Goal: Task Accomplishment & Management: Complete application form

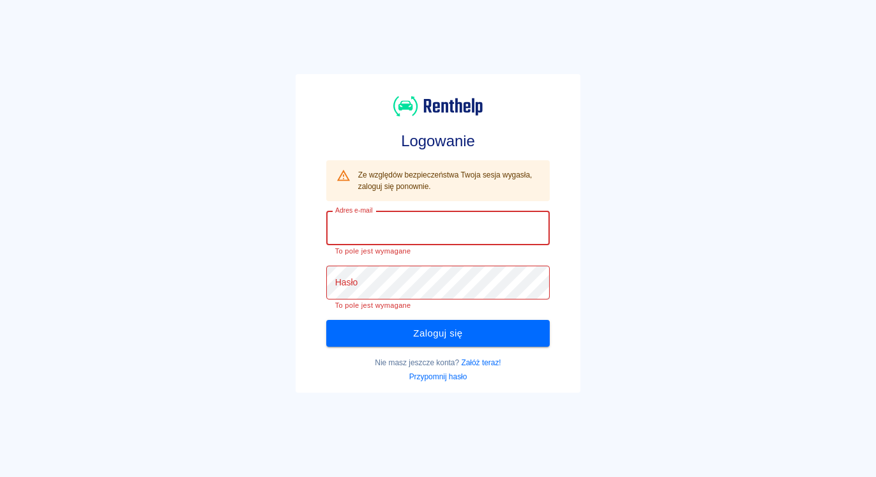
click at [386, 230] on input "Adres e-mail" at bounding box center [438, 228] width 224 height 34
click at [384, 233] on input "Adres e-mail" at bounding box center [438, 228] width 224 height 34
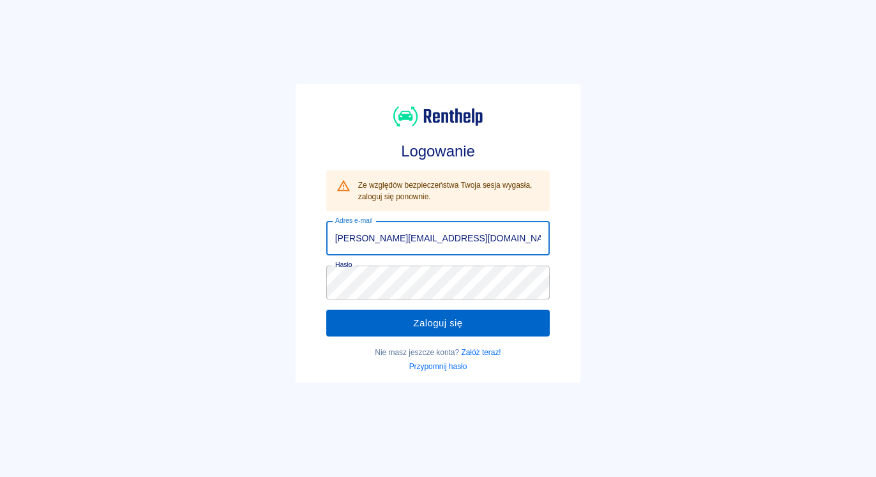
type input "krzysztof.przybyla01@wp.pl"
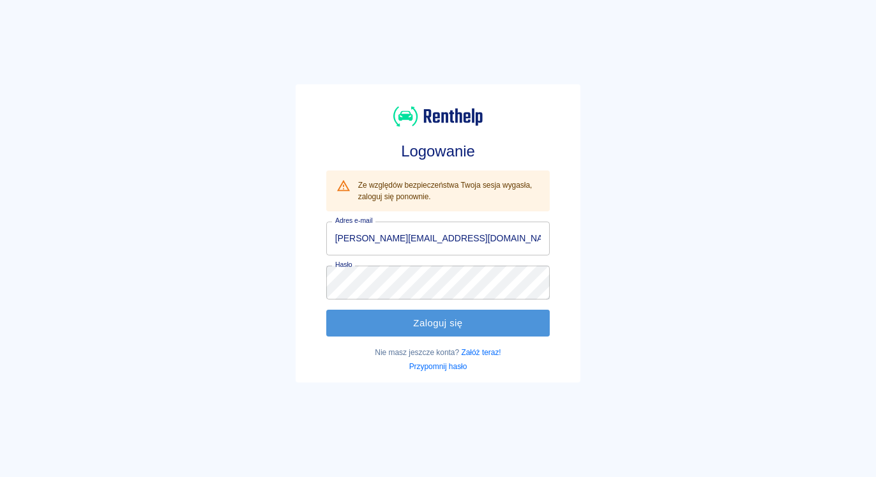
click at [395, 324] on button "Zaloguj się" at bounding box center [438, 323] width 224 height 27
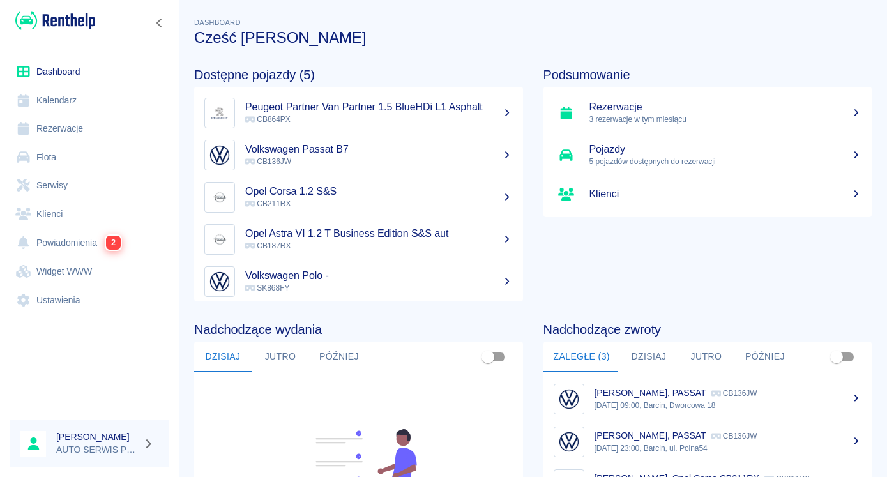
click at [286, 278] on h5 "Volkswagen Polo -" at bounding box center [379, 275] width 268 height 13
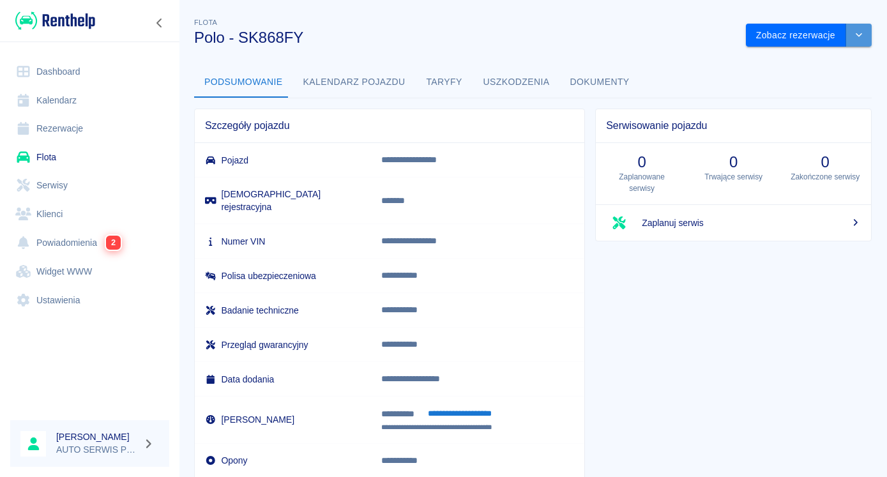
click at [856, 35] on icon "drop-down" at bounding box center [859, 35] width 6 height 4
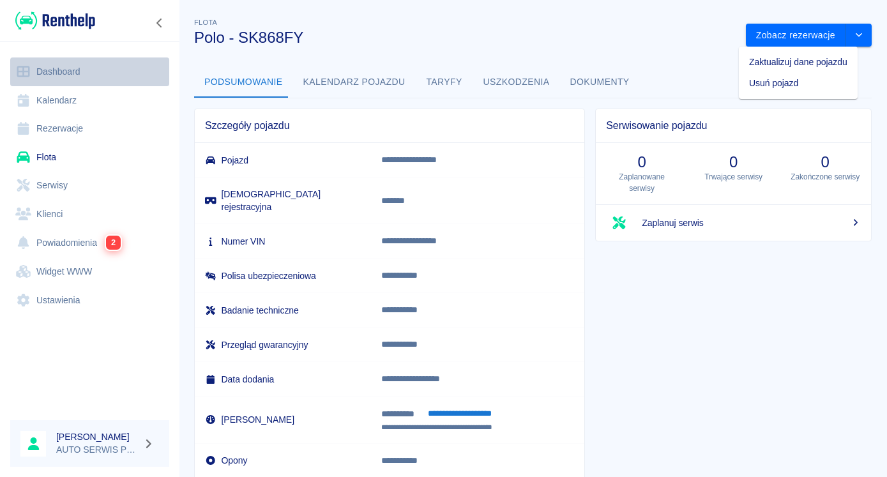
click at [64, 69] on link "Dashboard" at bounding box center [89, 71] width 159 height 29
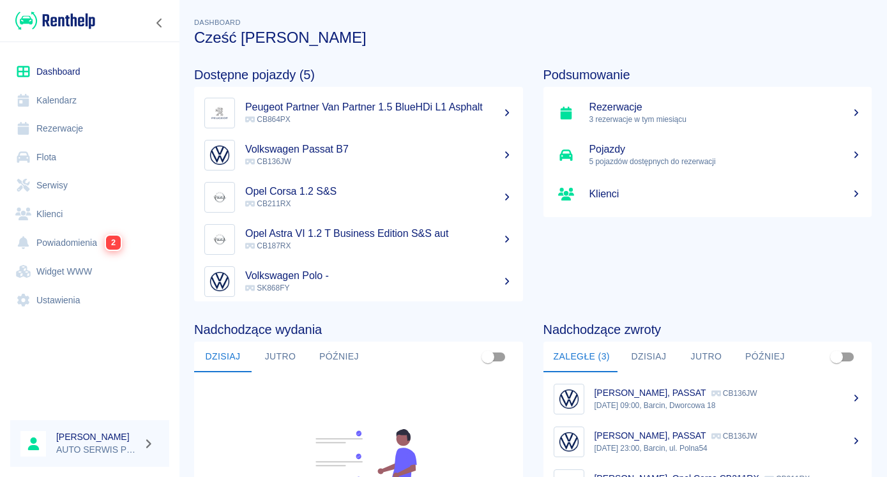
click at [614, 153] on h5 "Pojazdy" at bounding box center [725, 149] width 273 height 13
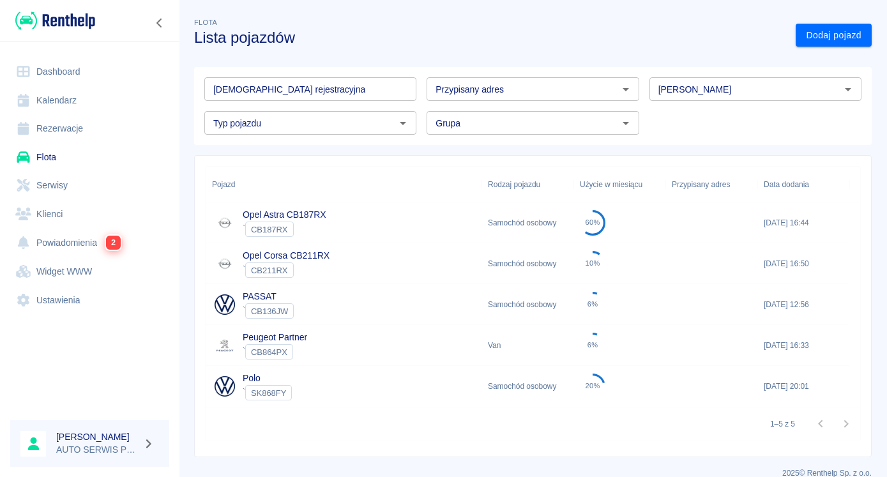
click at [352, 389] on div "Polo ` SK868FY" at bounding box center [344, 386] width 276 height 41
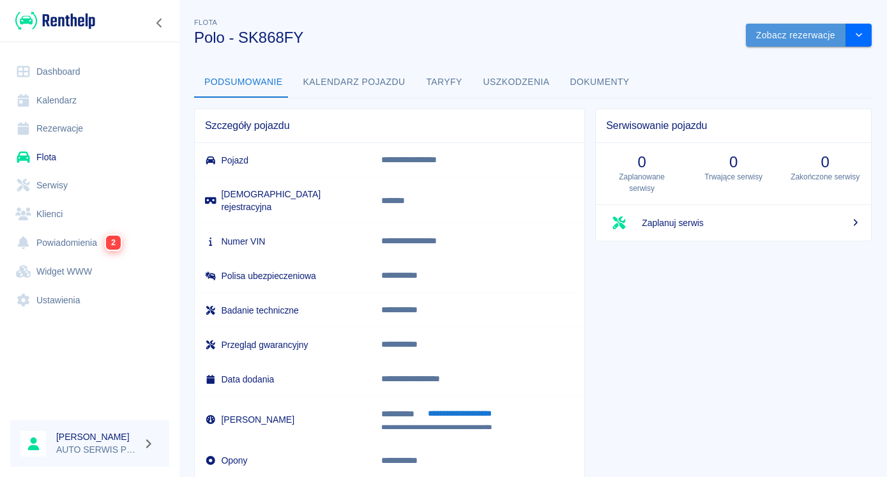
click at [813, 27] on button "Zobacz rezerwacje" at bounding box center [796, 36] width 100 height 24
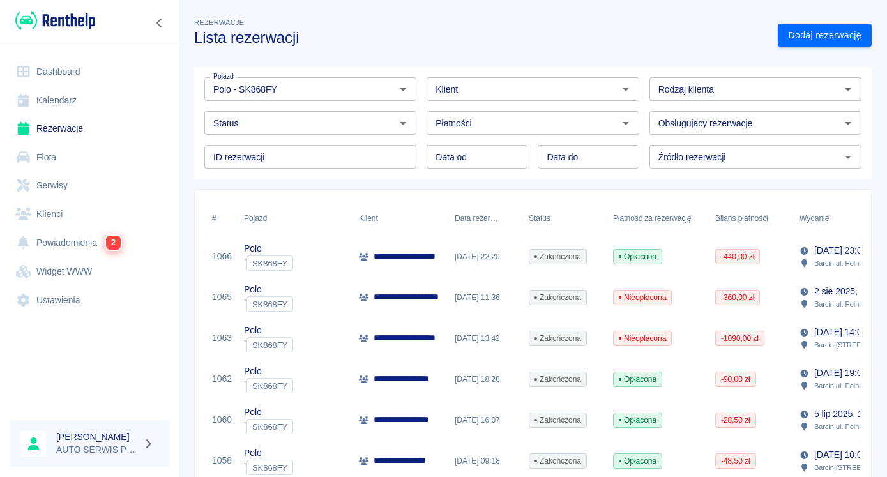
type input "Polo - SK868FY"
click at [850, 27] on link "Dodaj rezerwację" at bounding box center [825, 36] width 94 height 24
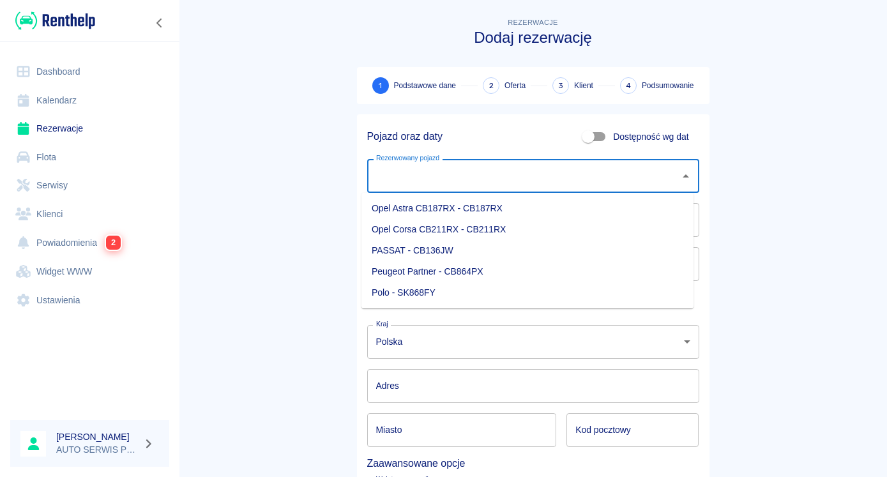
click at [470, 179] on input "Rezerwowany pojazd" at bounding box center [523, 176] width 301 height 22
click at [416, 287] on li "Polo - SK868FY" at bounding box center [527, 292] width 332 height 21
type input "Polo - SK868FY"
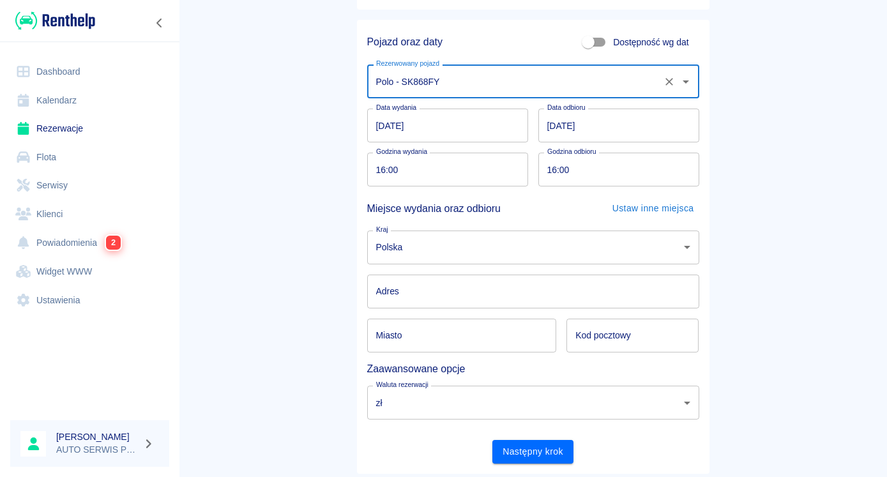
scroll to position [128, 0]
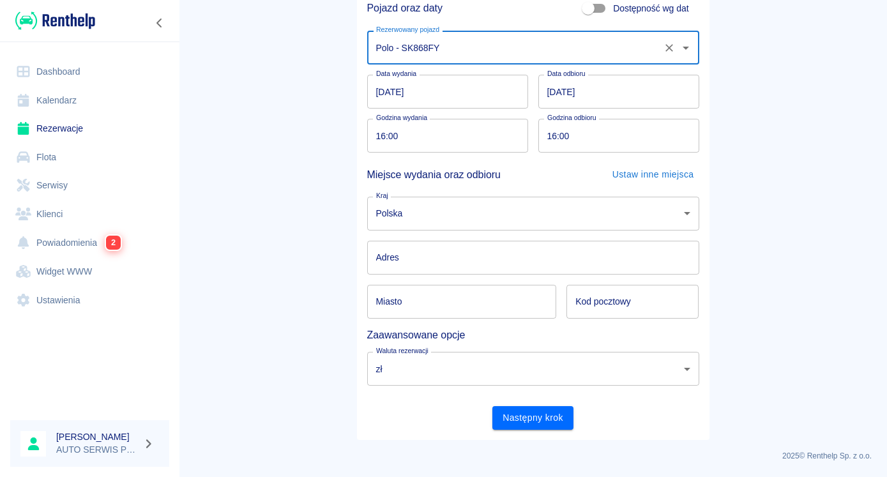
click at [418, 259] on input "Adres" at bounding box center [533, 258] width 332 height 34
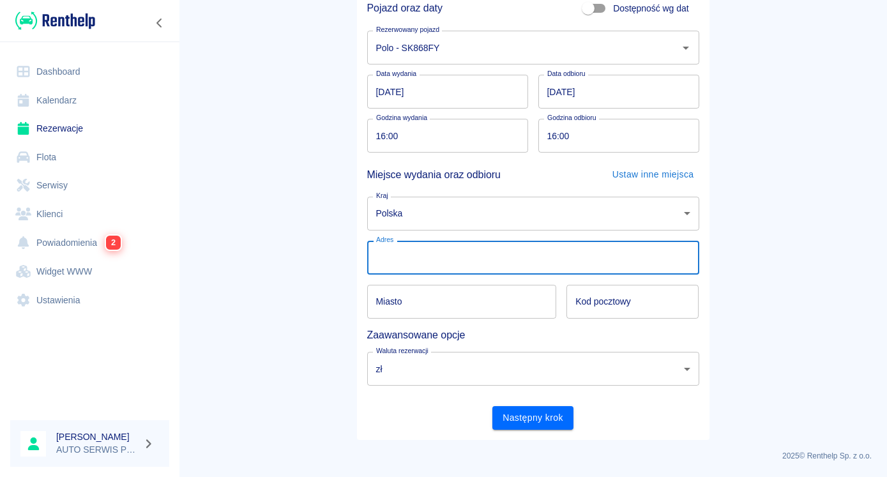
click at [418, 259] on input "Adres" at bounding box center [533, 258] width 332 height 34
type input "[STREET_ADDRESS]"
type input "Barcin"
type input "88-190"
click at [525, 423] on button "Następny krok" at bounding box center [532, 418] width 81 height 24
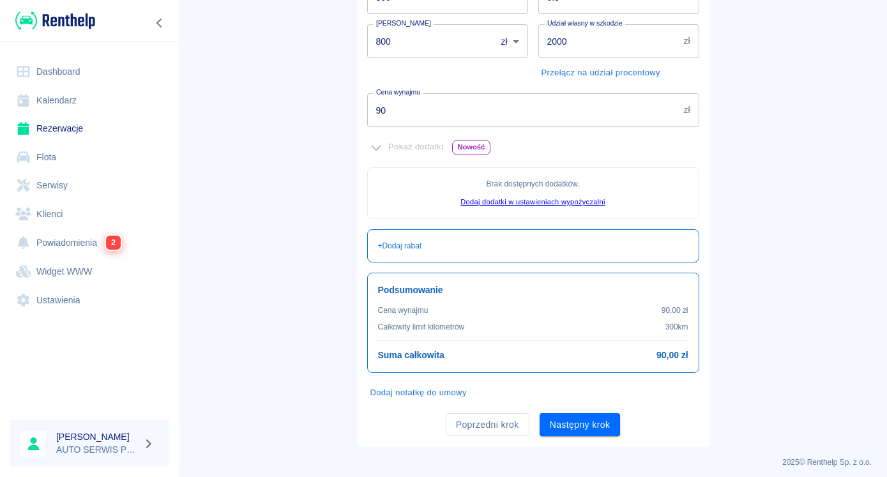
scroll to position [261, 0]
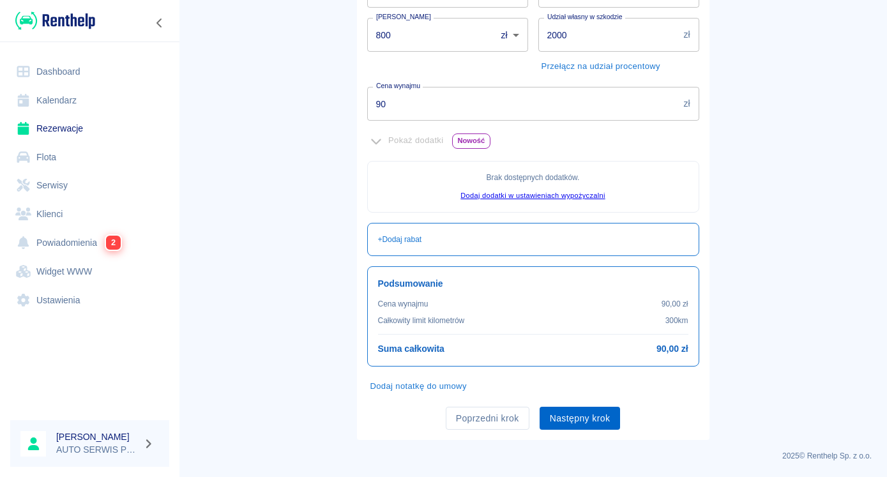
click at [581, 421] on button "Następny krok" at bounding box center [580, 419] width 81 height 24
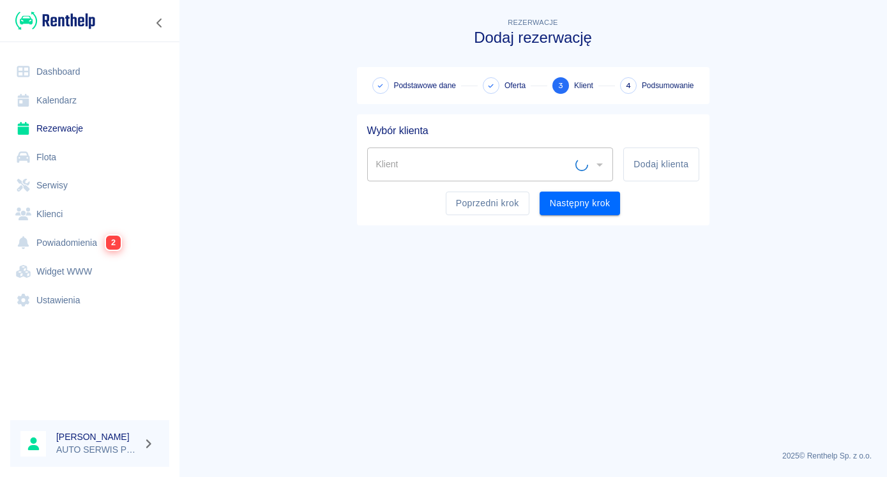
scroll to position [0, 0]
click at [646, 164] on button "Dodaj klienta" at bounding box center [660, 164] width 75 height 34
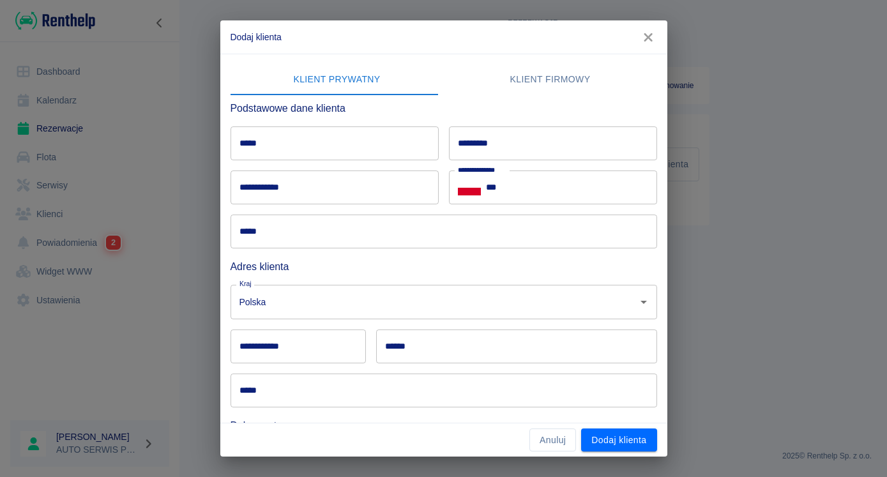
click at [336, 139] on input "*****" at bounding box center [334, 143] width 208 height 34
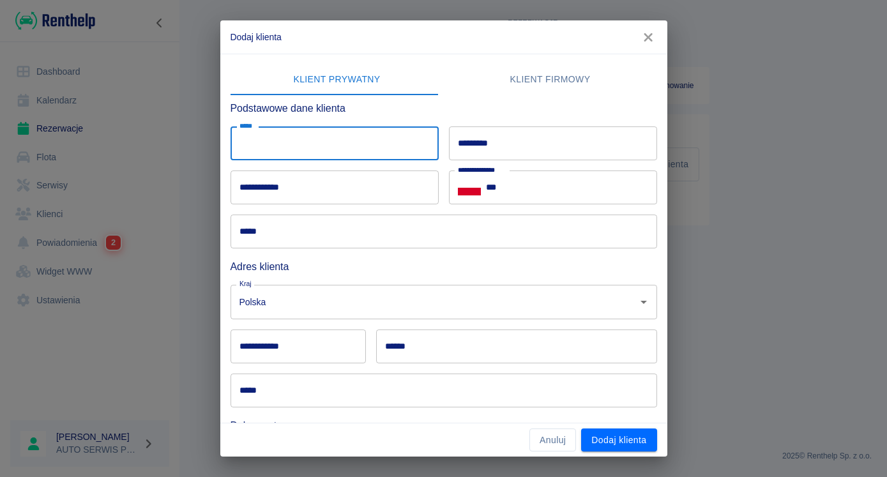
click at [323, 151] on input "*****" at bounding box center [334, 143] width 208 height 34
type input "*********"
click at [564, 149] on input "*********" at bounding box center [553, 143] width 208 height 34
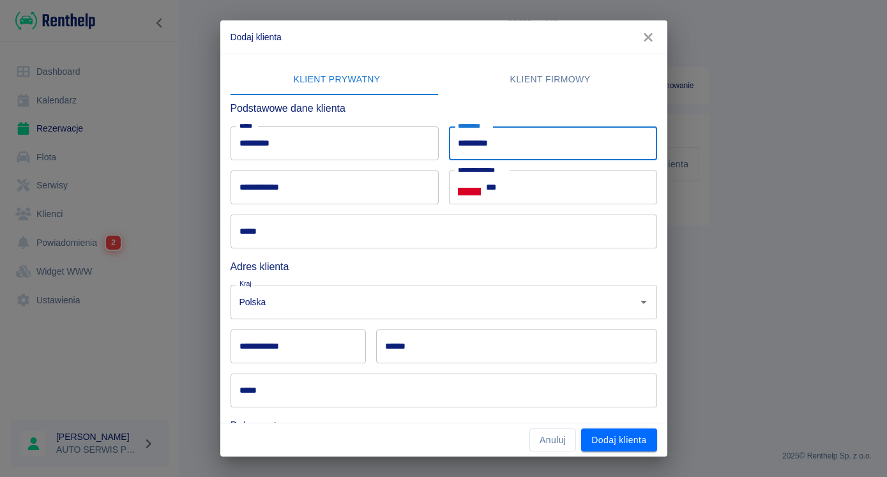
type input "*********"
click at [315, 197] on input "**********" at bounding box center [334, 187] width 208 height 34
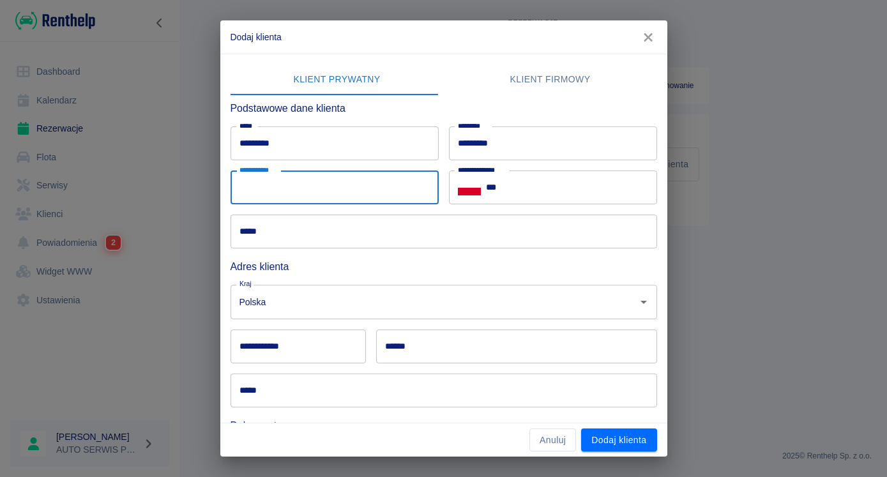
click at [315, 197] on input "**********" at bounding box center [334, 187] width 208 height 34
type input "**********"
click at [550, 183] on input "***" at bounding box center [571, 187] width 171 height 34
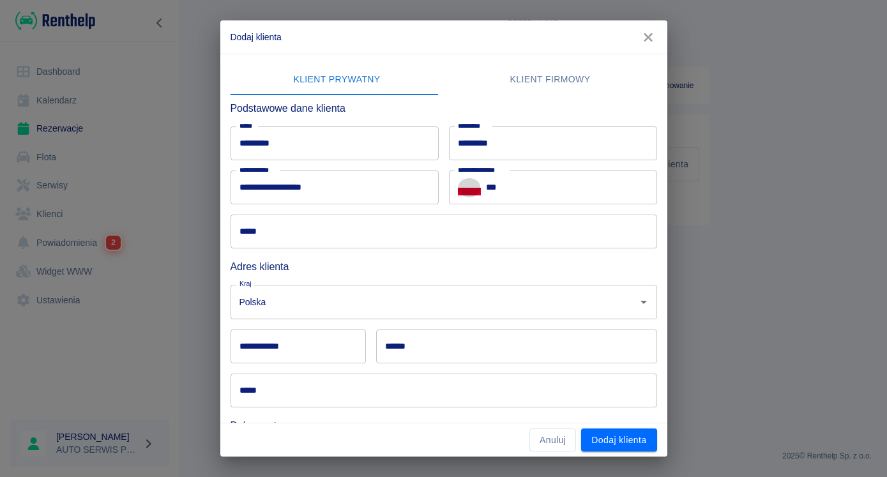
click at [458, 190] on icon "Select country" at bounding box center [469, 192] width 23 height 8
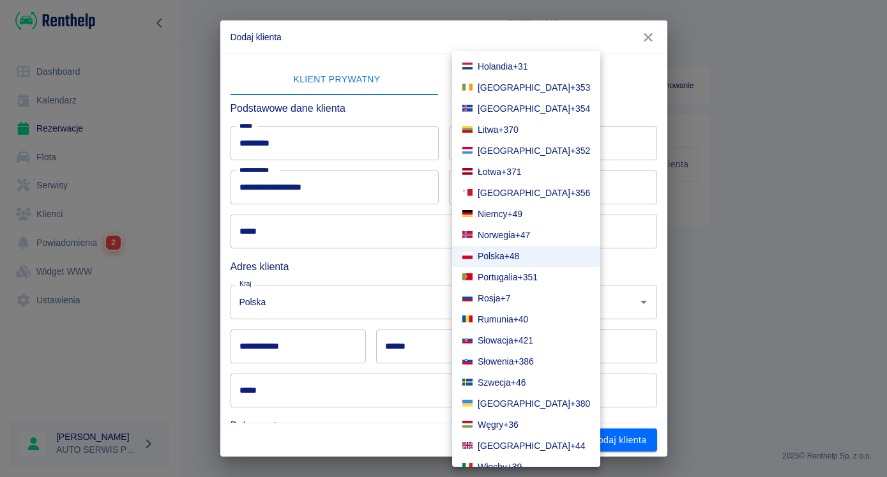
scroll to position [290, 0]
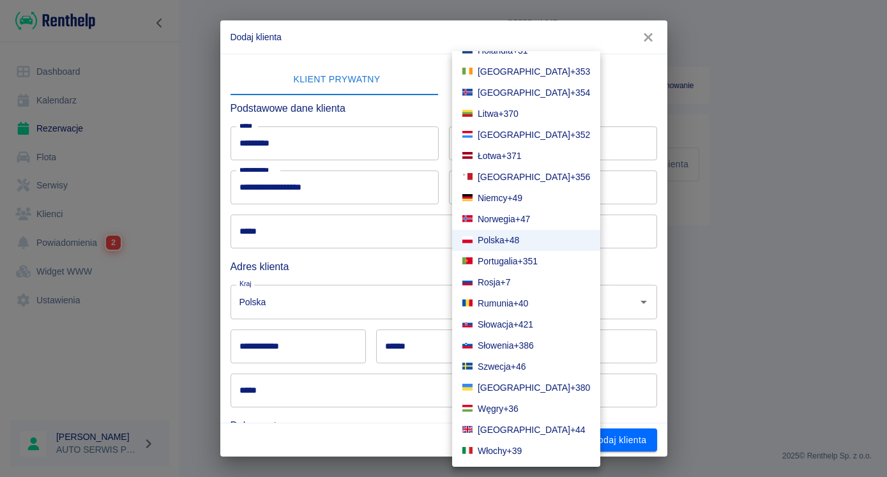
click at [497, 430] on span "Wielka Brytania" at bounding box center [524, 429] width 93 height 13
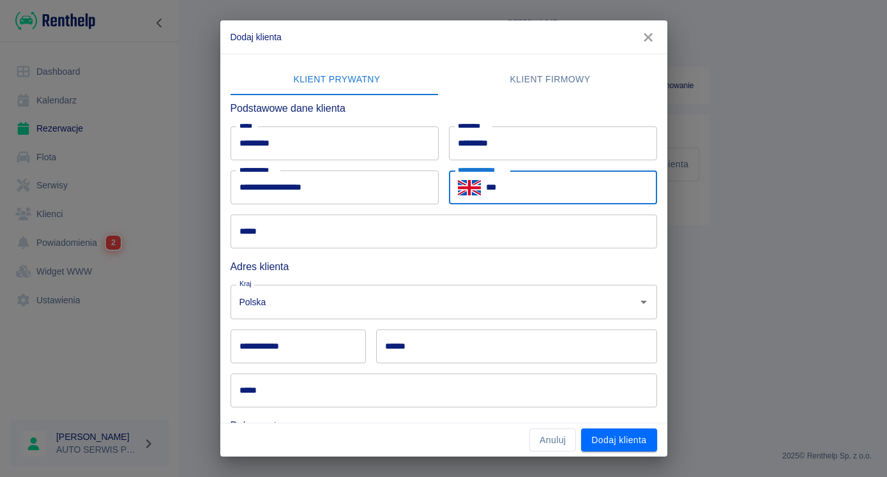
click at [520, 186] on input "***" at bounding box center [571, 187] width 171 height 34
click at [554, 181] on input "**********" at bounding box center [571, 187] width 171 height 34
type input "**********"
click at [271, 243] on input "*****" at bounding box center [443, 232] width 427 height 34
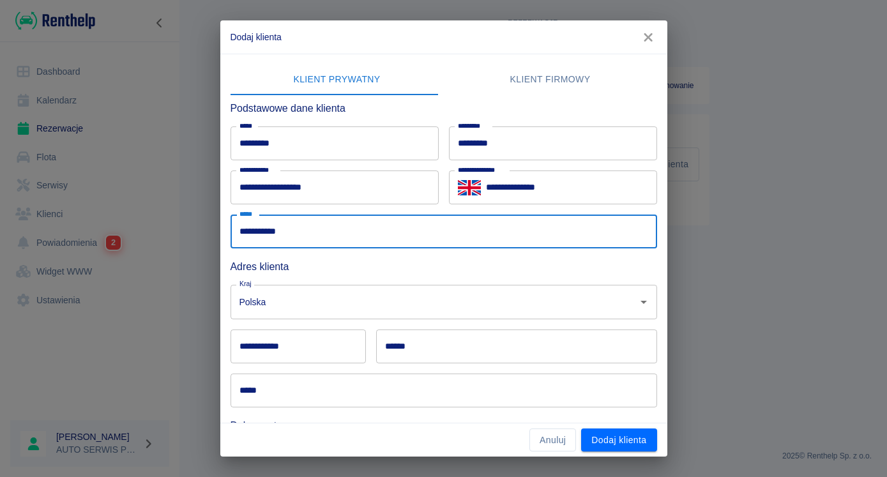
type input "**********"
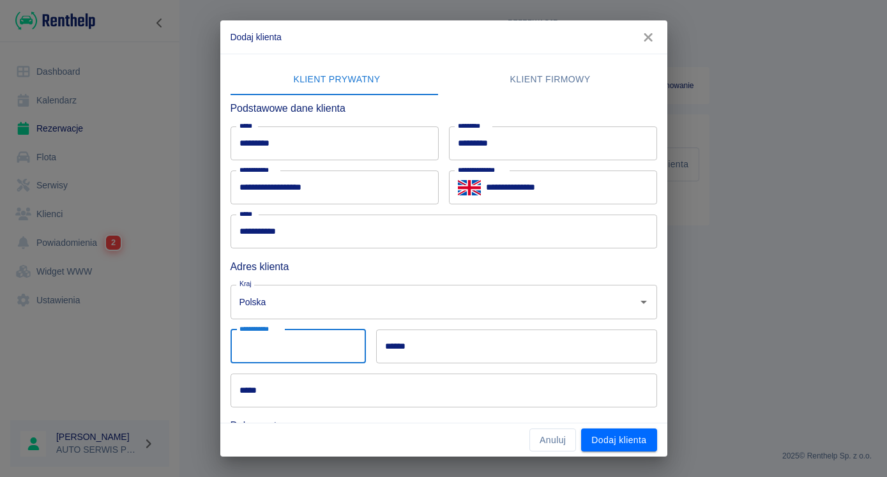
click at [306, 343] on input "**********" at bounding box center [297, 346] width 135 height 34
type input "***"
type input "PL"
type input "******"
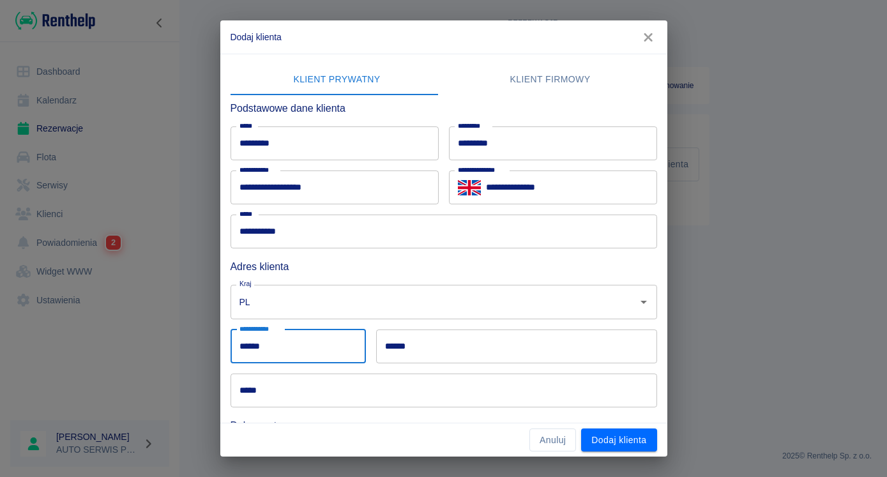
type input "**********"
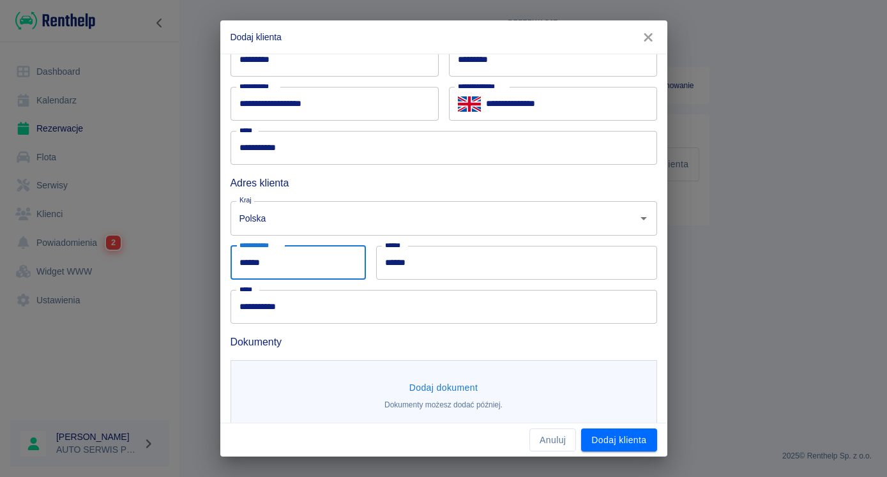
scroll to position [98, 0]
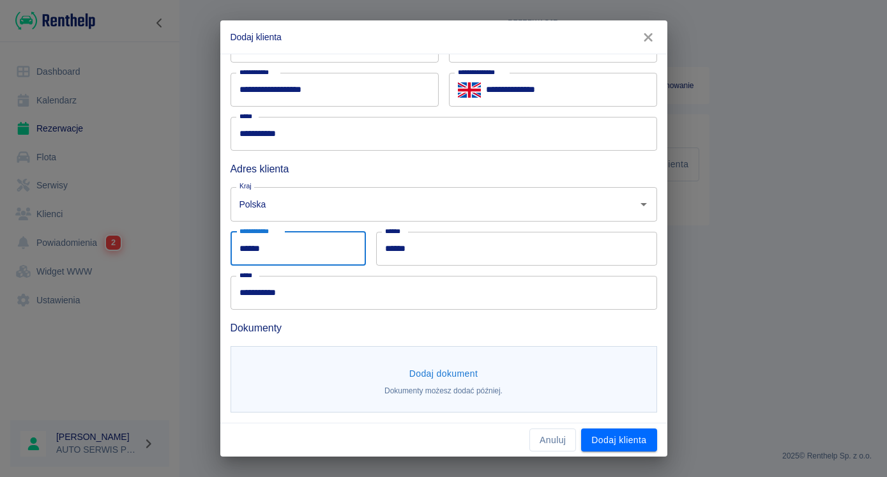
type input "Polska"
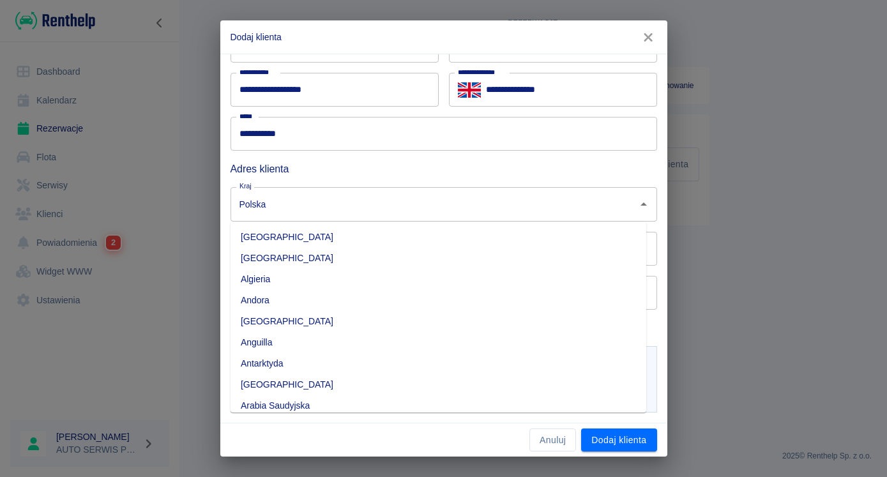
scroll to position [3312, 0]
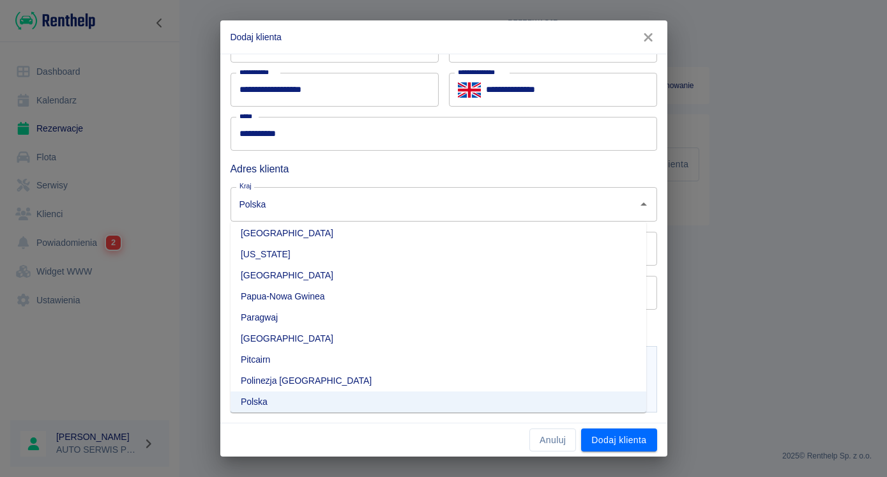
click at [222, 302] on div "**********" at bounding box center [438, 288] width 437 height 44
click at [227, 301] on div "**********" at bounding box center [438, 288] width 437 height 44
click at [411, 428] on div "Anuluj Dodaj klienta" at bounding box center [443, 440] width 447 height 34
click at [271, 202] on input "Polska" at bounding box center [425, 204] width 379 height 22
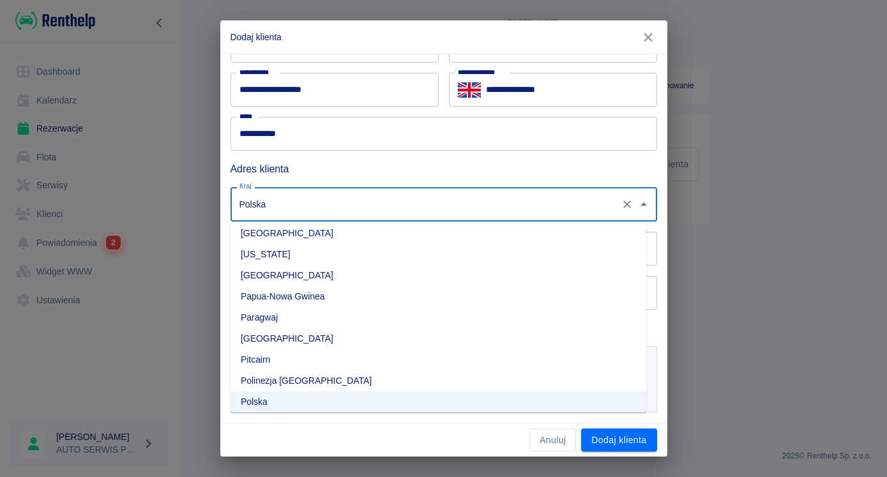
click at [271, 202] on input "Polska" at bounding box center [425, 204] width 379 height 22
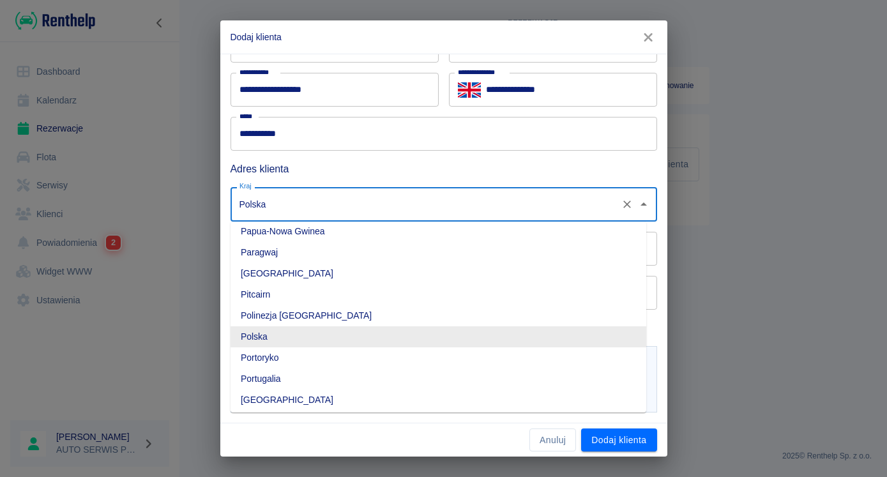
click at [268, 335] on li "Polska" at bounding box center [438, 336] width 416 height 21
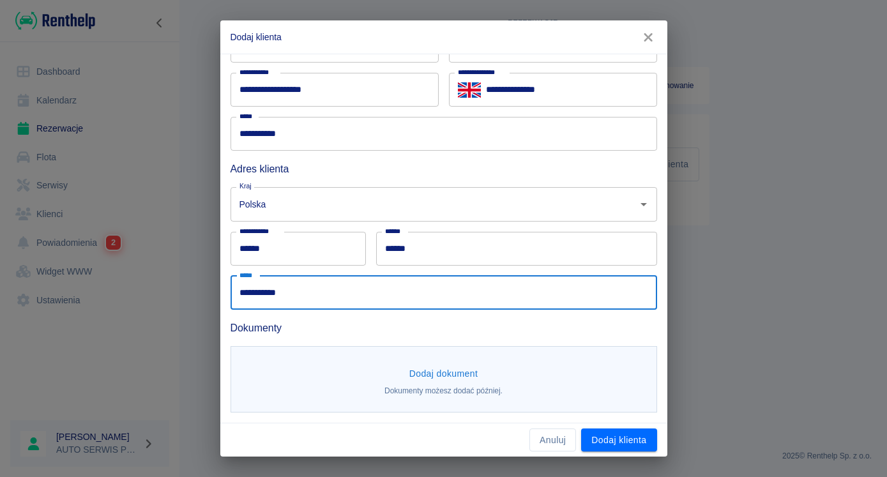
drag, startPoint x: 309, startPoint y: 290, endPoint x: 178, endPoint y: 294, distance: 131.6
click at [230, 294] on input "**********" at bounding box center [443, 293] width 427 height 34
type input "**********"
click at [462, 386] on p "Dokumenty możesz dodać później." at bounding box center [443, 390] width 118 height 11
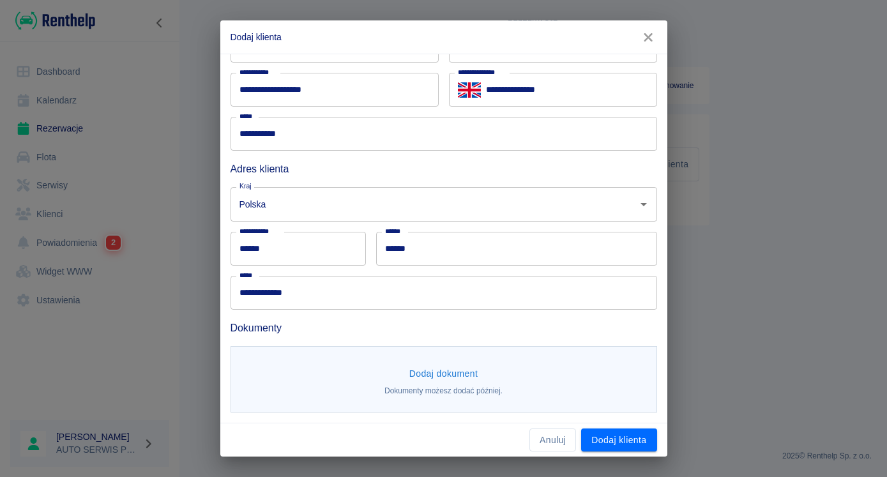
click at [454, 370] on button "Dodaj dokument" at bounding box center [443, 374] width 79 height 24
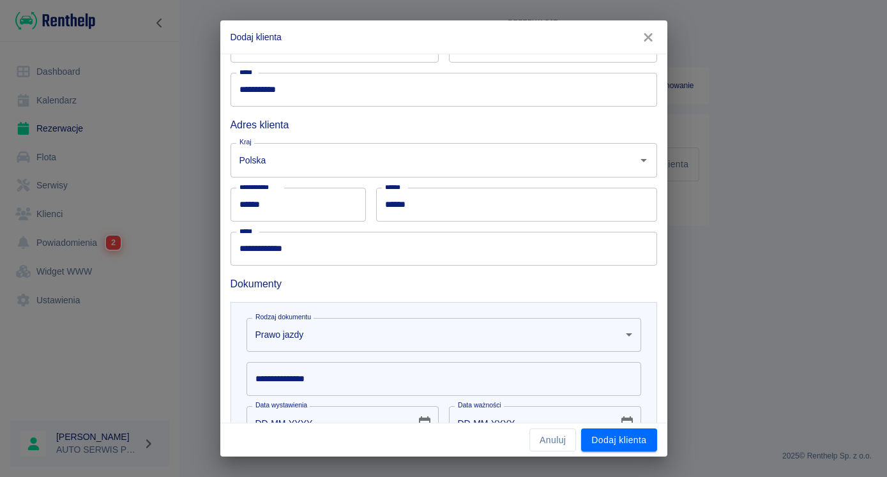
scroll to position [163, 0]
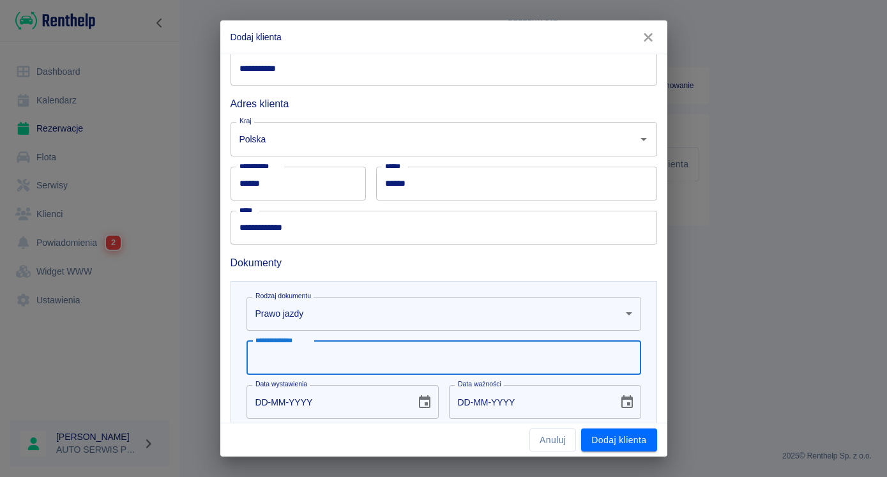
click at [309, 359] on input "**********" at bounding box center [443, 358] width 395 height 34
type input "*"
type input "**********"
click at [274, 403] on input "DD-MM-YYYY" at bounding box center [326, 402] width 160 height 34
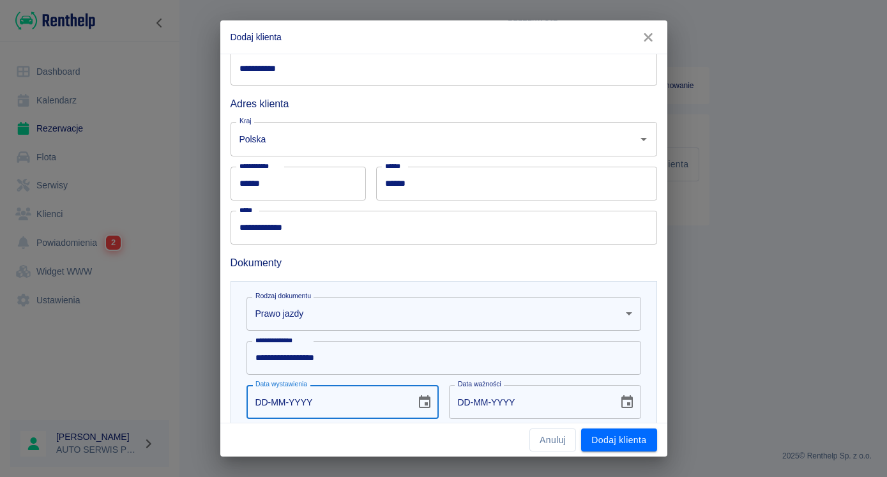
click at [248, 397] on input "DD-MM-YYYY" at bounding box center [326, 402] width 160 height 34
type input "20-02-0002"
type input "20-02-0012"
type input "20-02-0020"
type input "20-02-0030"
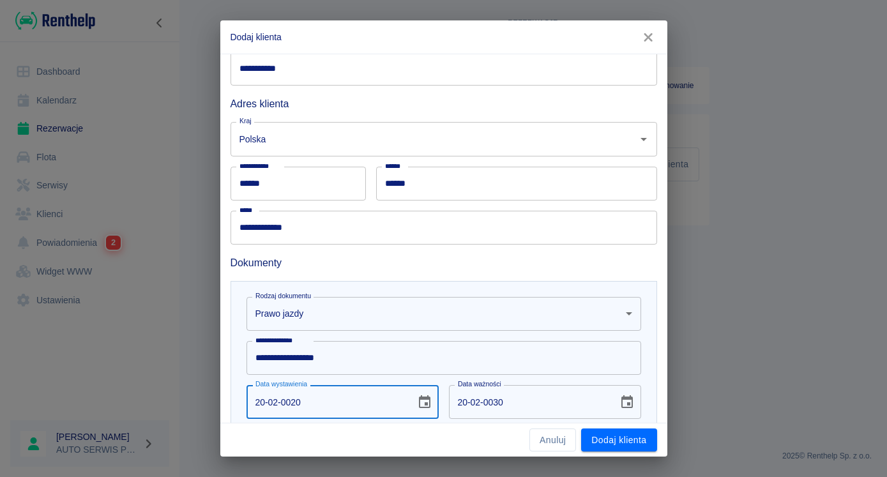
type input "20-02-0201"
type input "20-02-0211"
type input "20-02-2016"
type input "20-02-2026"
type input "20-02-2016"
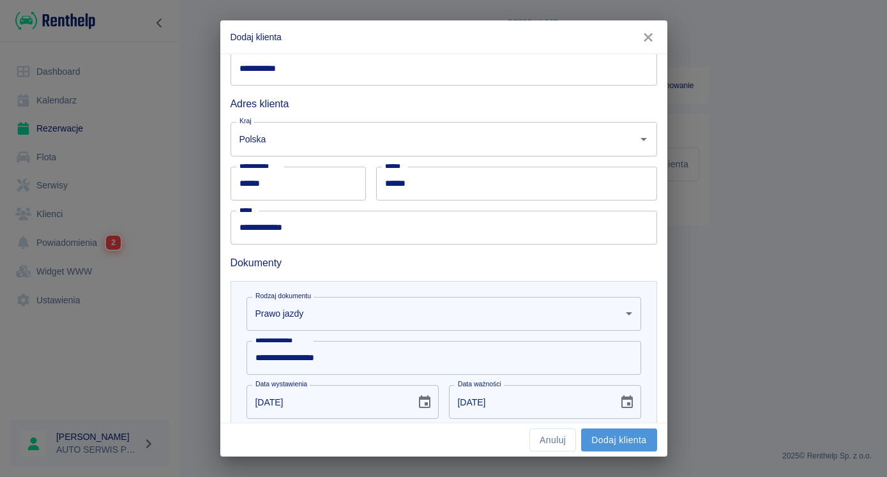
click at [623, 434] on button "Dodaj klienta" at bounding box center [618, 440] width 75 height 24
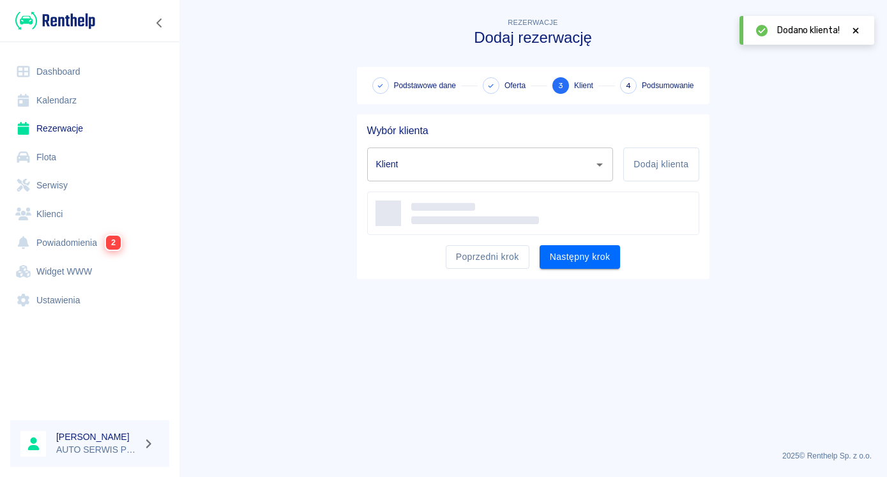
scroll to position [284, 0]
type input "Krzysztof Węgliński (+447788375883)"
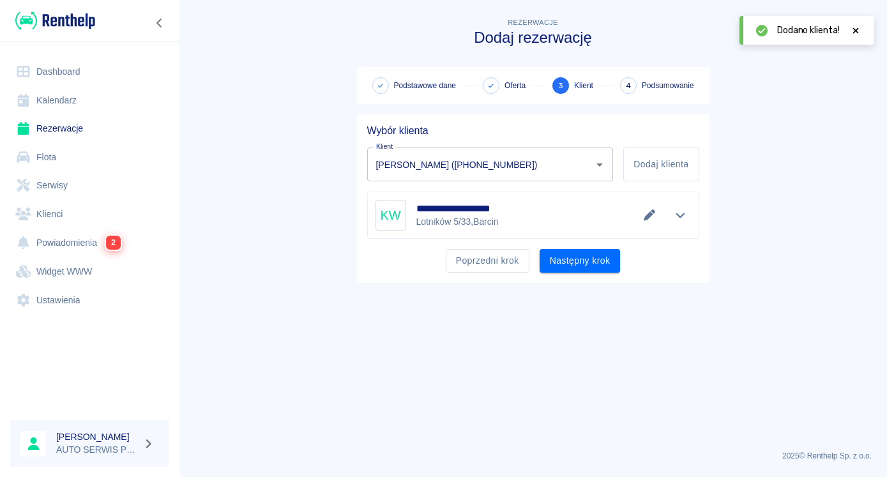
click at [682, 211] on icon "Pokaż szczegóły" at bounding box center [680, 214] width 15 height 11
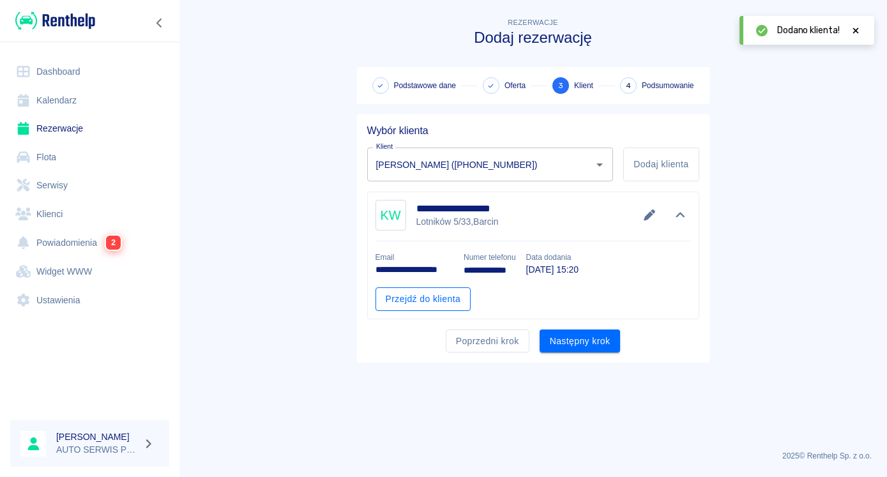
click at [426, 298] on link "Przejdź do klienta" at bounding box center [423, 299] width 96 height 24
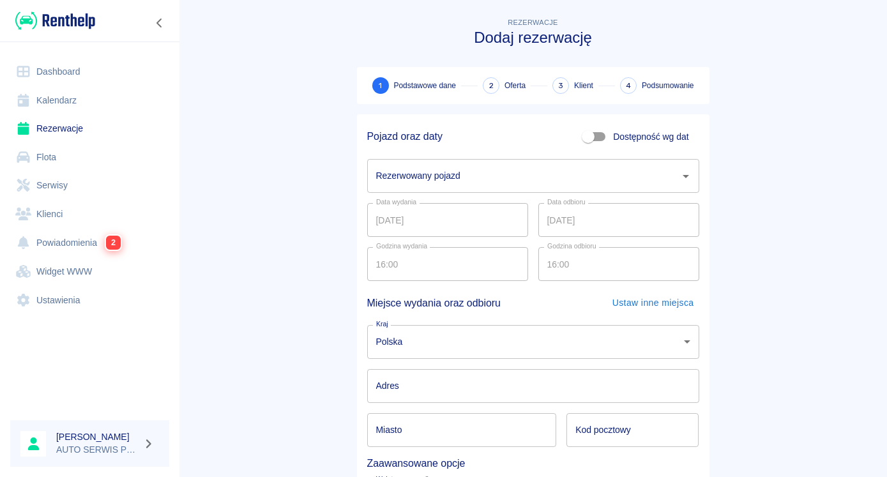
click at [440, 176] on input "Rezerwowany pojazd" at bounding box center [523, 176] width 301 height 22
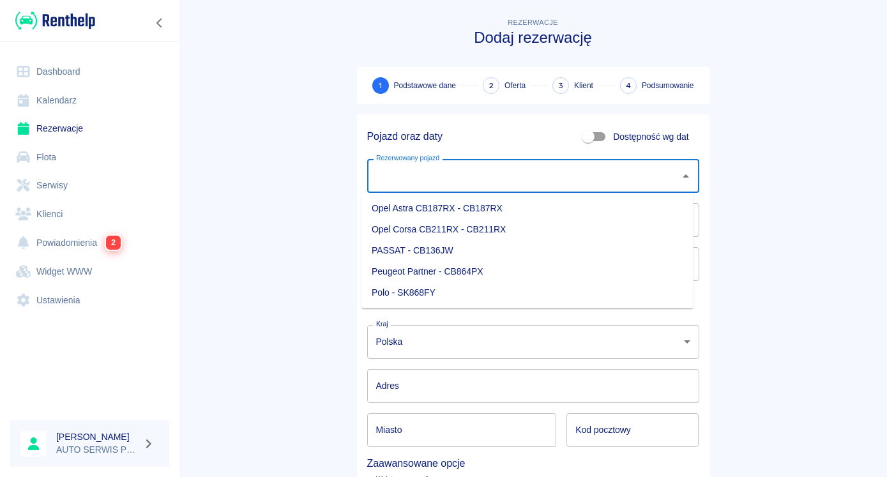
click at [407, 286] on li "Polo - SK868FY" at bounding box center [527, 292] width 332 height 21
type input "Polo - SK868FY"
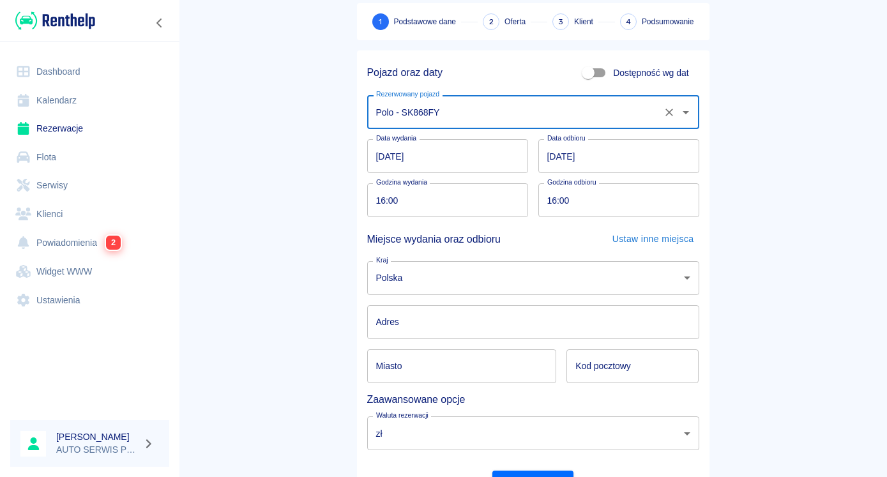
scroll to position [128, 0]
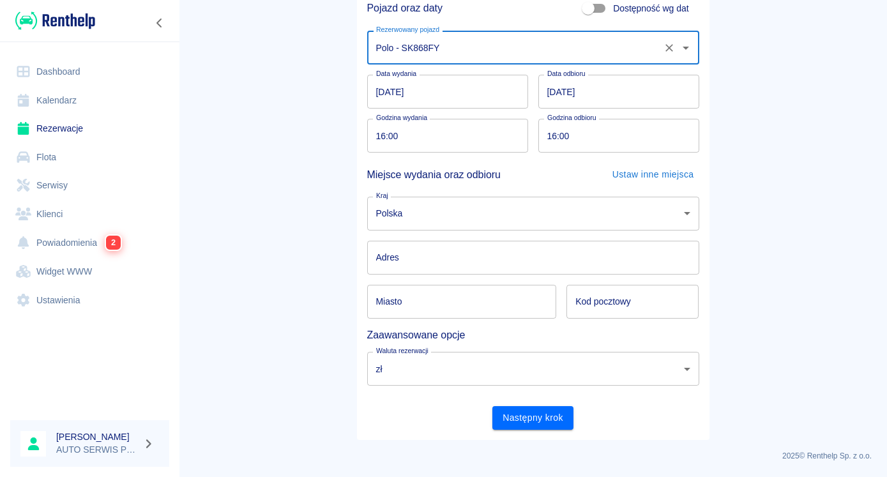
click at [475, 300] on input "Miasto" at bounding box center [462, 302] width 190 height 34
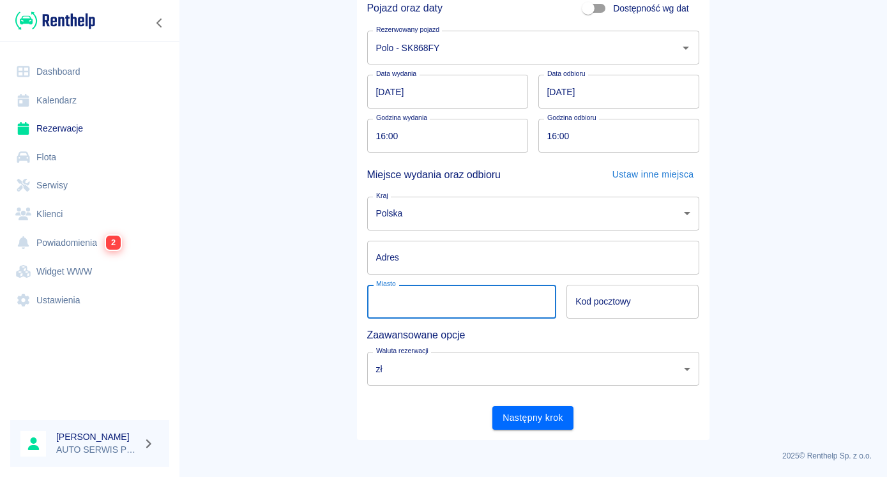
click at [455, 278] on div "Miasto Miasto" at bounding box center [457, 297] width 200 height 44
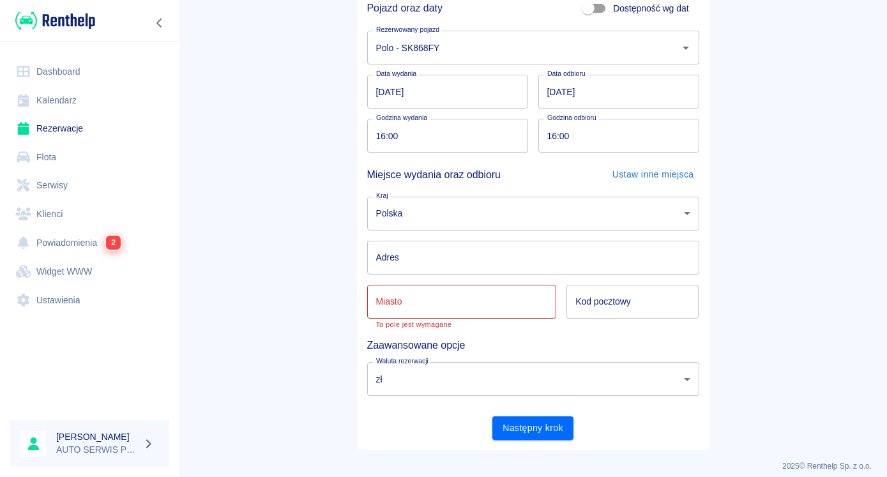
click at [449, 252] on input "Adres" at bounding box center [533, 258] width 332 height 34
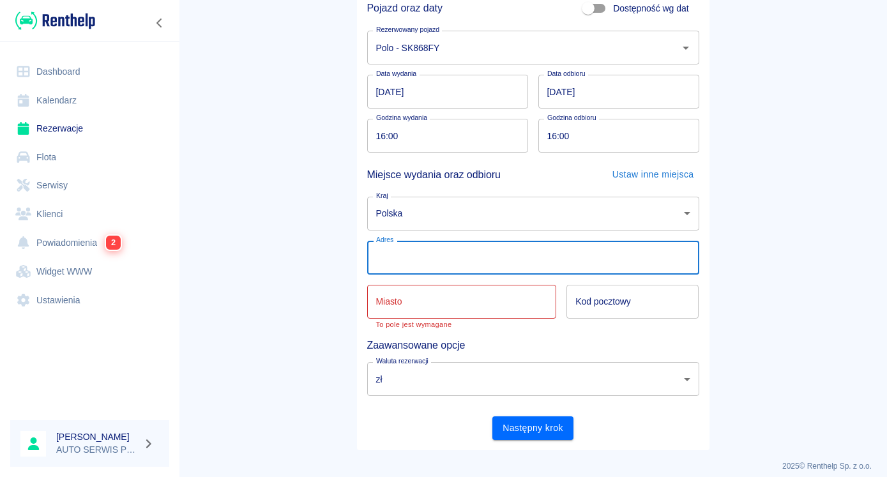
click at [449, 252] on input "Adres" at bounding box center [533, 258] width 332 height 34
type input "[STREET_ADDRESS]"
type input "Barcin"
type input "88-190"
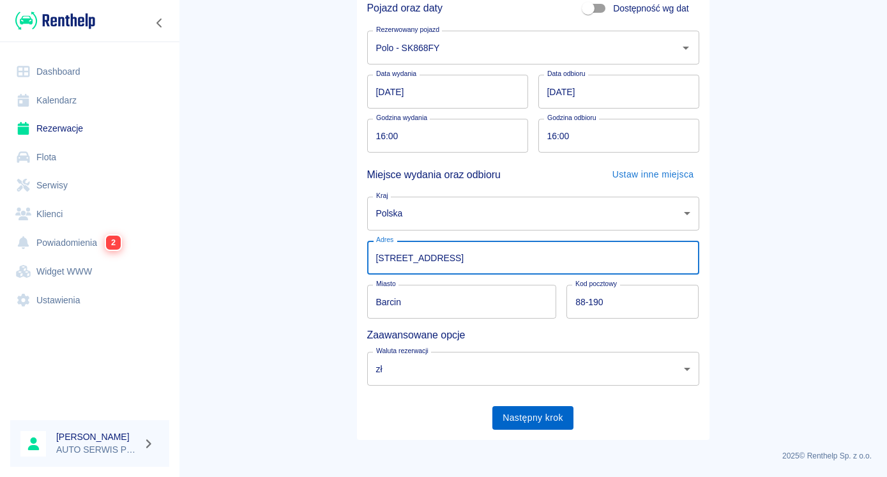
click at [554, 417] on button "Następny krok" at bounding box center [532, 418] width 81 height 24
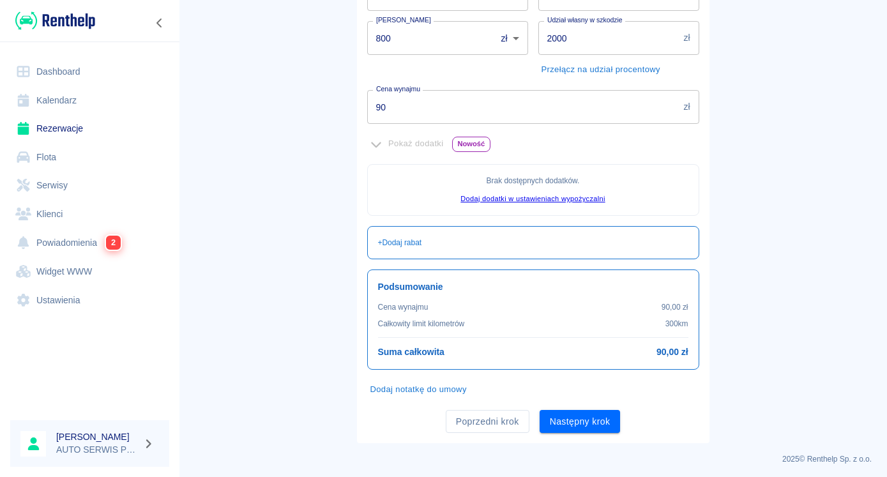
scroll to position [259, 0]
click at [558, 423] on button "Następny krok" at bounding box center [580, 421] width 81 height 24
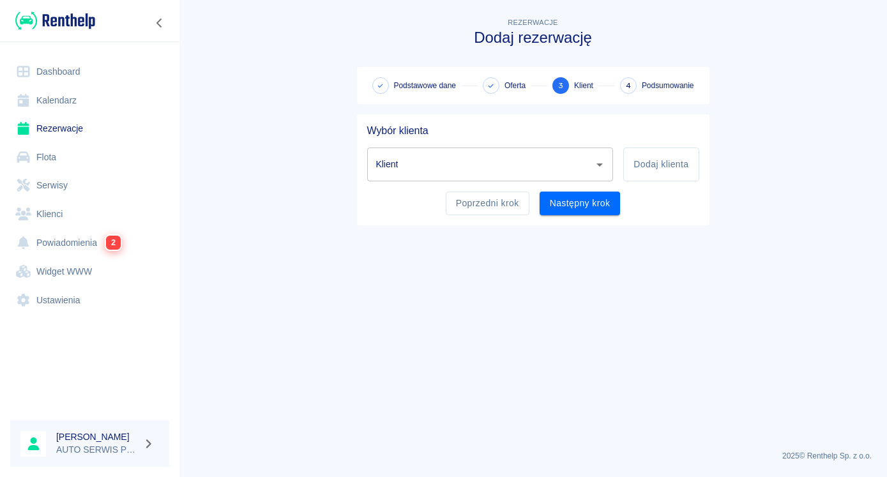
scroll to position [0, 0]
click at [488, 158] on input "Klient" at bounding box center [481, 164] width 216 height 22
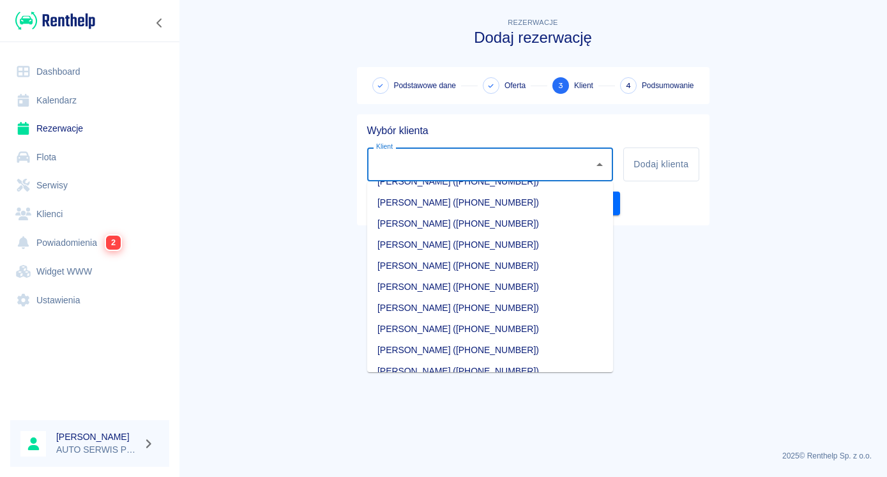
scroll to position [456, 0]
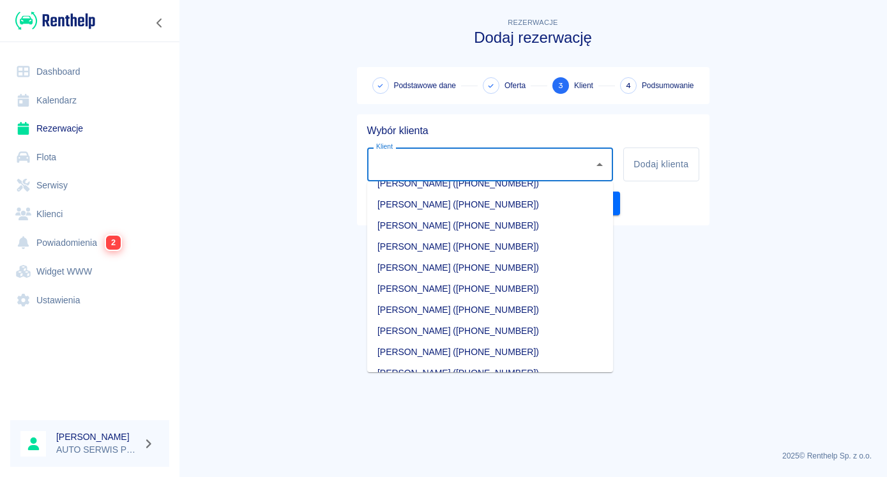
click at [439, 291] on li "Krzysztof Węgliński (+447788375883)" at bounding box center [490, 288] width 246 height 21
type input "Krzysztof Węgliński (+447788375883)"
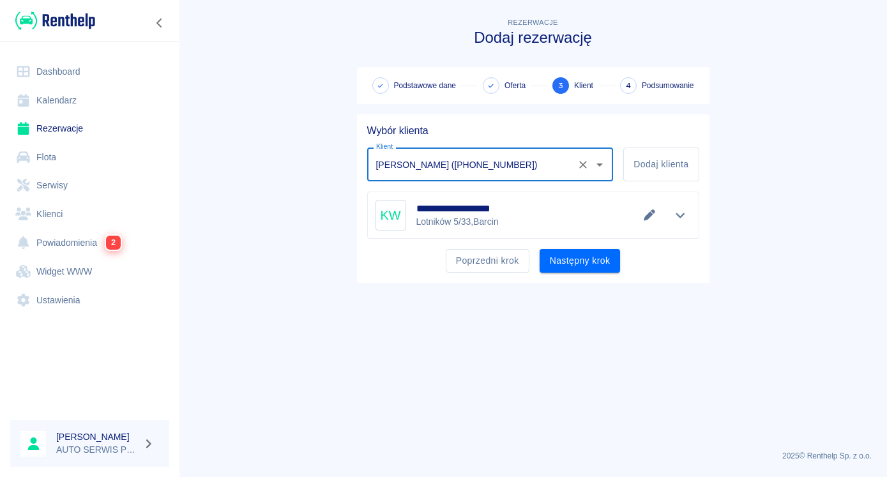
click at [473, 222] on p "Lotników 5/33 , Barcin" at bounding box center [460, 221] width 88 height 13
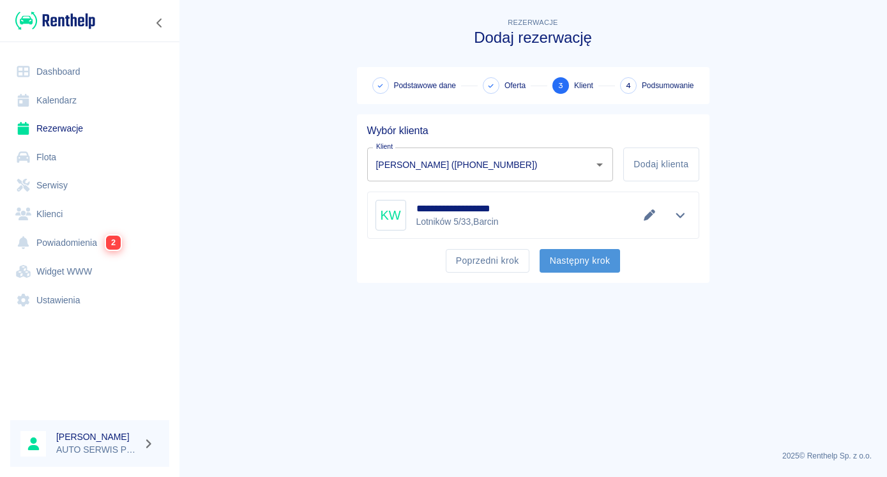
click at [563, 262] on button "Następny krok" at bounding box center [580, 261] width 81 height 24
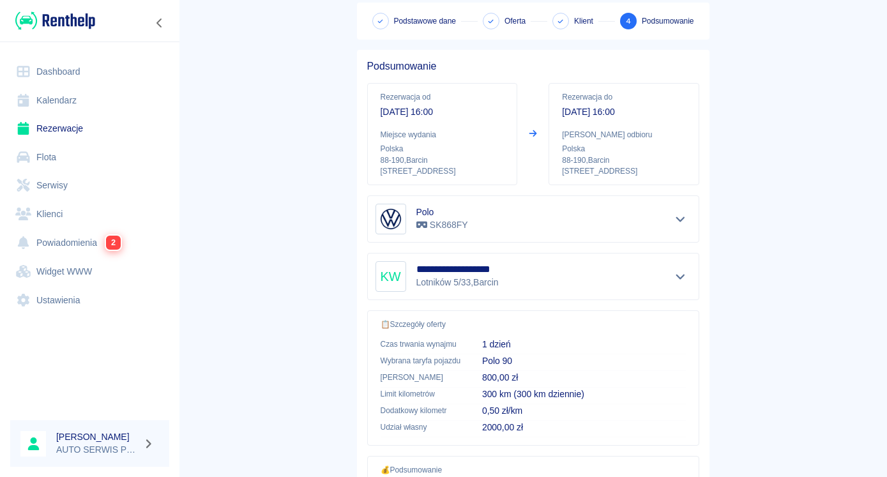
scroll to position [212, 0]
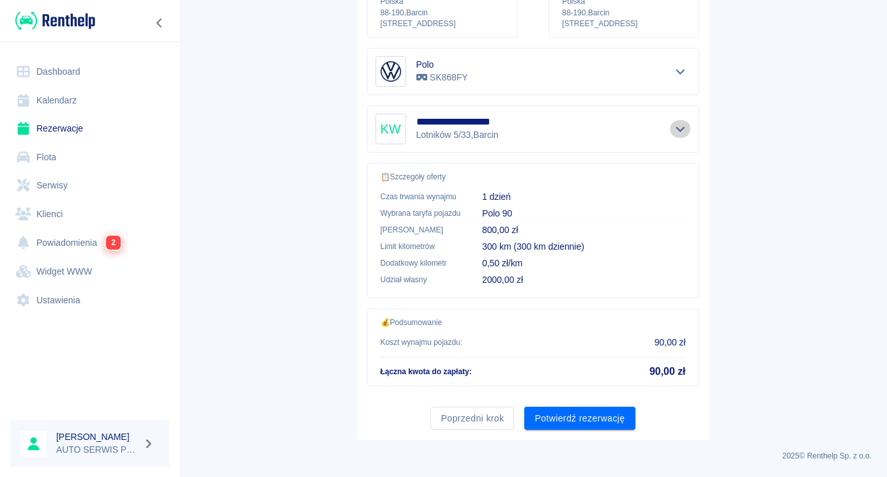
click at [676, 123] on icon "Pokaż szczegóły" at bounding box center [680, 128] width 15 height 11
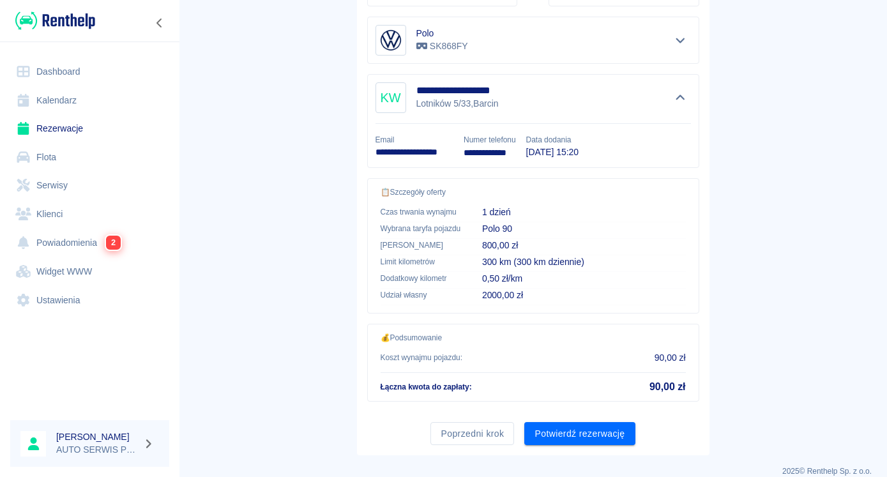
scroll to position [258, 0]
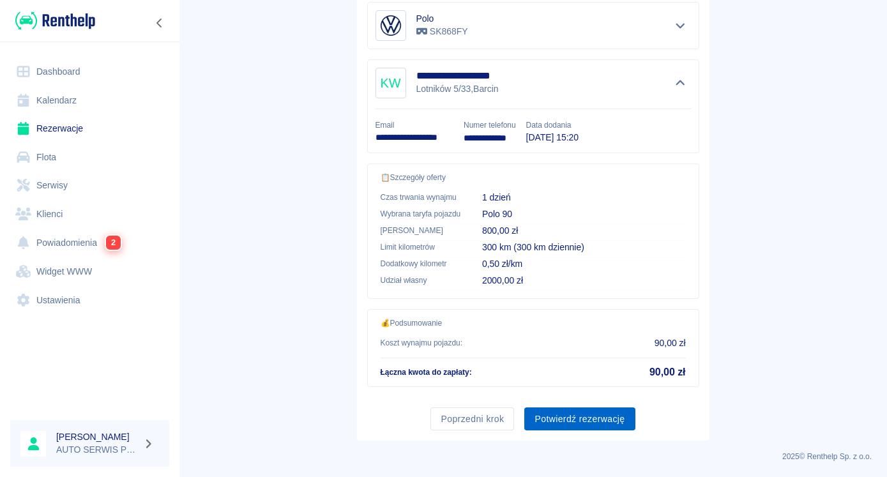
click at [559, 411] on button "Potwierdź rezerwację" at bounding box center [579, 419] width 110 height 24
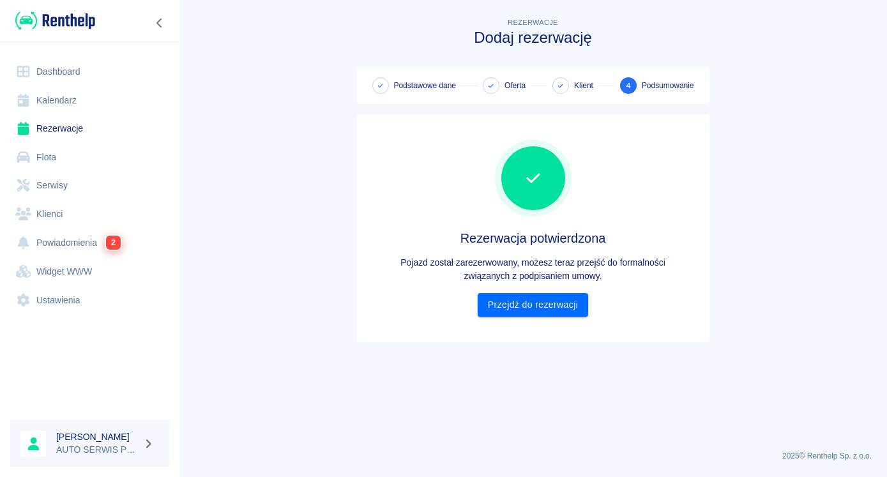
scroll to position [0, 0]
click at [521, 307] on link "Przejdź do rezerwacji" at bounding box center [533, 305] width 110 height 24
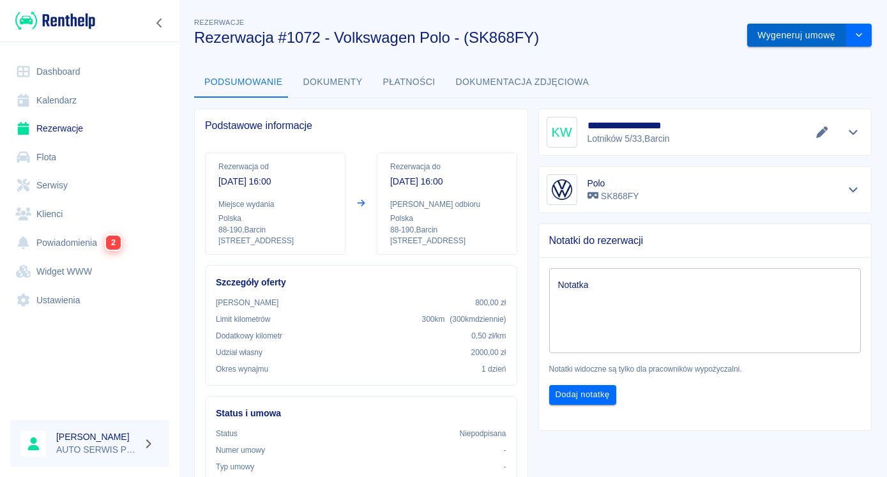
click at [793, 43] on button "Wygeneruj umowę" at bounding box center [796, 36] width 99 height 24
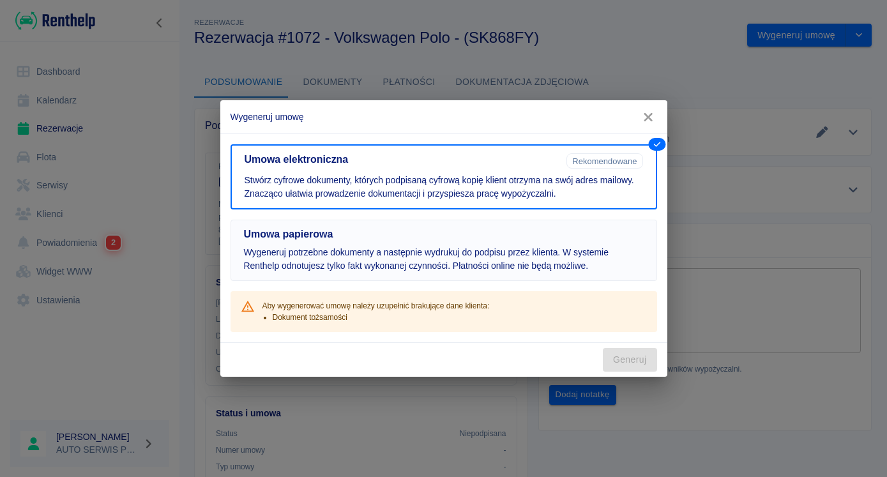
click at [313, 247] on p "Wygeneruj potrzebne dokumenty a następnie wydrukuj do podpisu przez klienta. W …" at bounding box center [444, 259] width 400 height 27
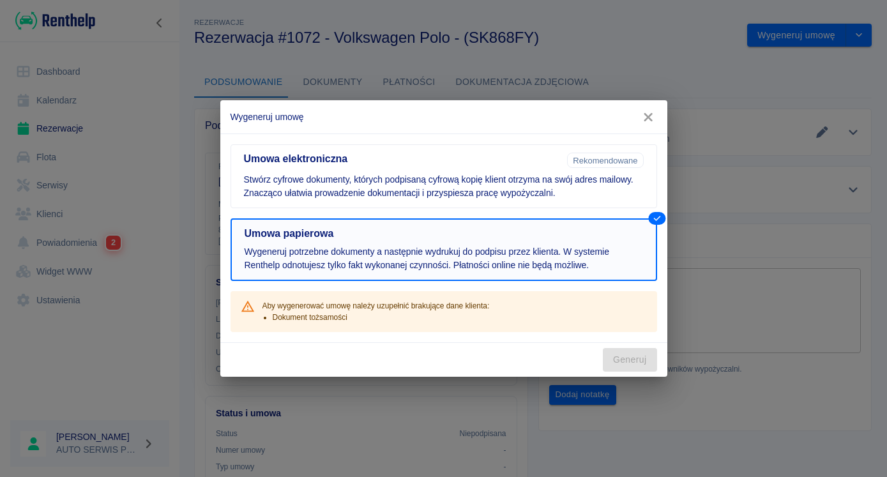
click at [474, 271] on p "Wygeneruj potrzebne dokumenty a następnie wydrukuj do podpisu przez klienta. W …" at bounding box center [444, 258] width 398 height 27
click at [324, 308] on p "Aby wygenerować umowę należy uzupełnić brakujące dane klienta:" at bounding box center [375, 305] width 227 height 11
click at [650, 121] on icon "button" at bounding box center [648, 116] width 17 height 13
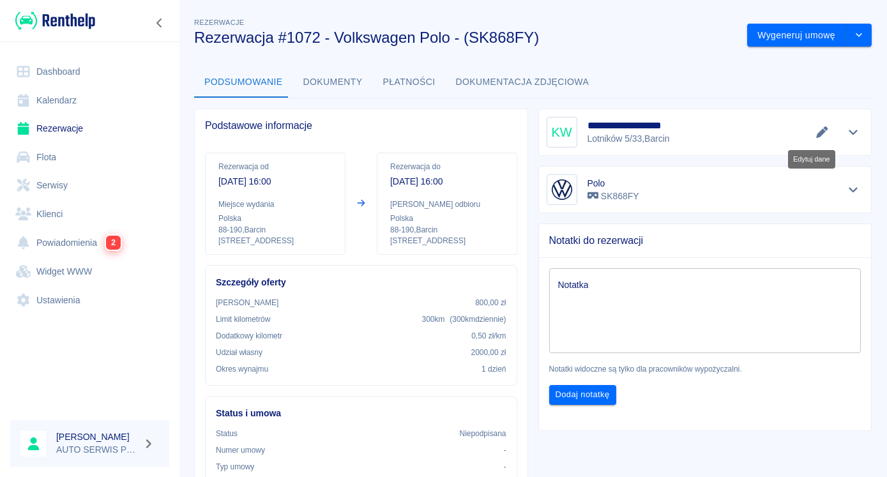
click at [815, 132] on icon "Edytuj dane" at bounding box center [822, 131] width 15 height 11
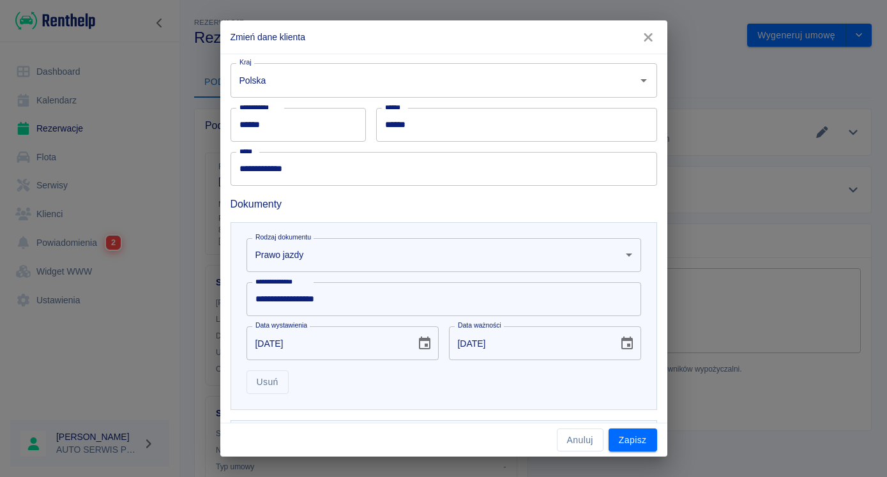
scroll to position [284, 0]
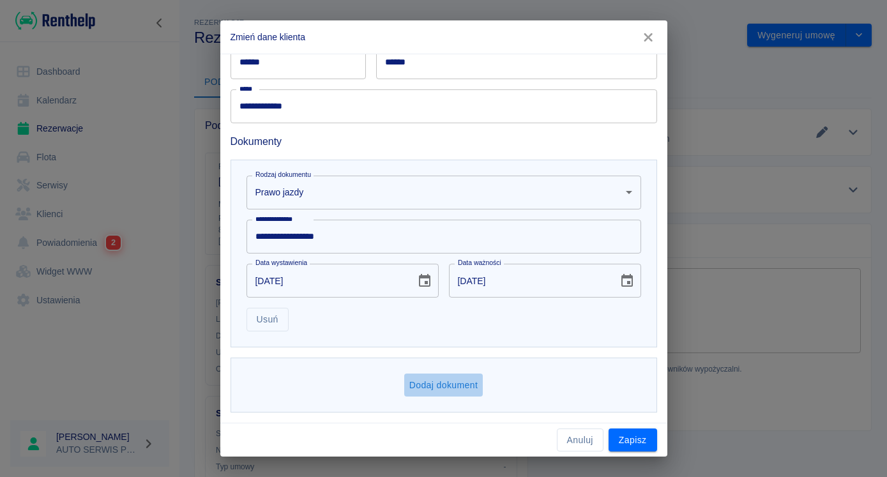
click at [422, 389] on button "Dodaj dokument" at bounding box center [443, 386] width 79 height 24
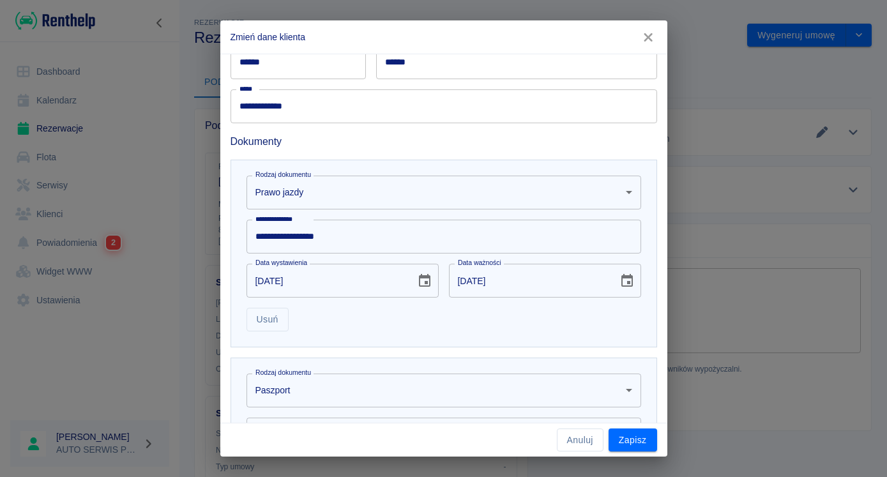
click at [421, 389] on body "Używamy plików Cookies, by zapewnić Ci najlepsze możliwe doświadczenie. Aby dow…" at bounding box center [443, 238] width 887 height 477
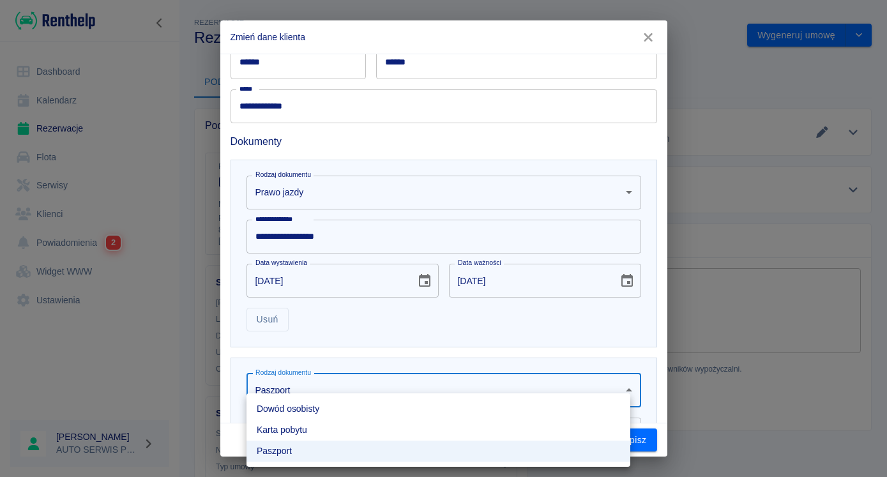
click at [342, 405] on li "Dowód osobisty" at bounding box center [438, 408] width 384 height 21
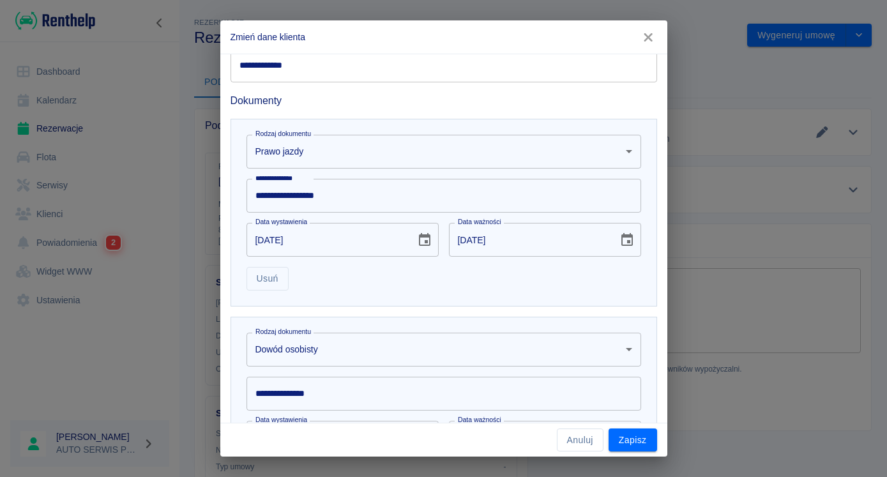
scroll to position [349, 0]
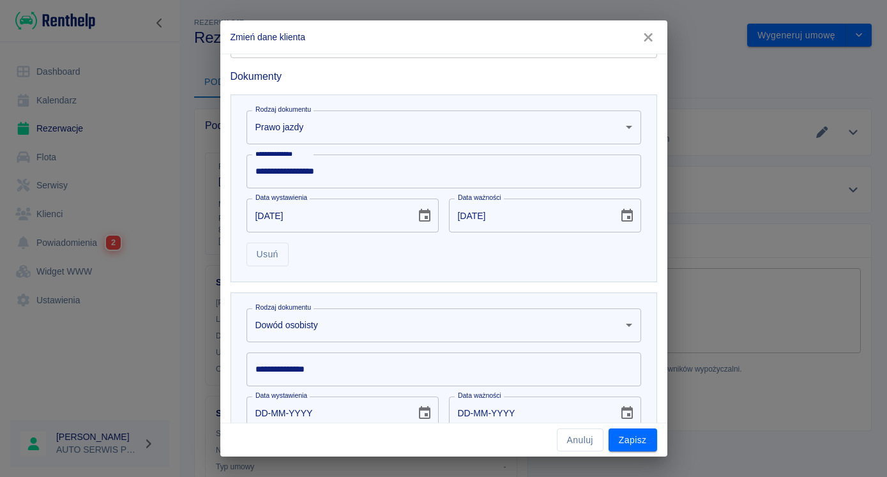
click at [308, 370] on input "**********" at bounding box center [443, 369] width 395 height 34
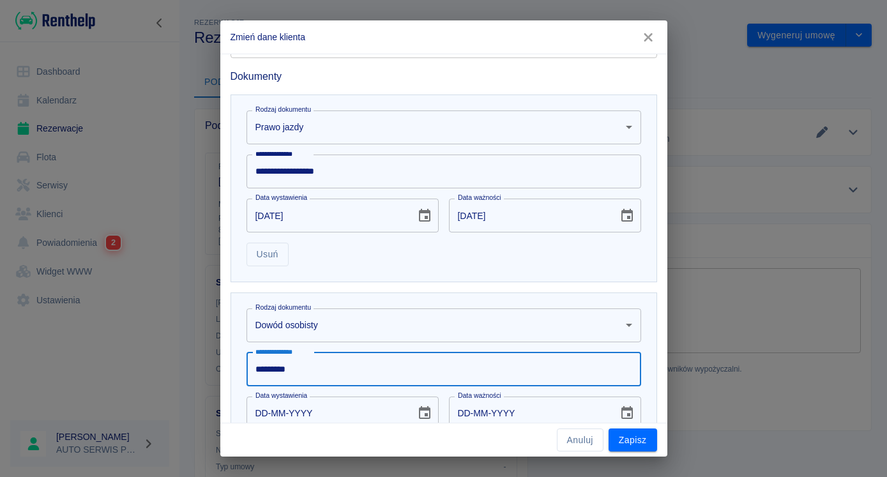
type input "*********"
click at [258, 409] on input "DD-MM-YYYY" at bounding box center [326, 414] width 160 height 34
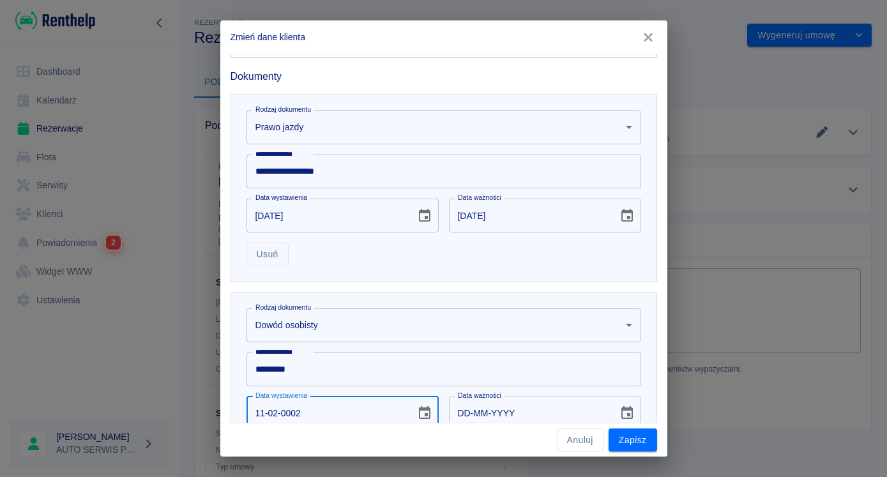
type input "11-02-0025"
type input "11-02-0035"
type input "11-02-2502"
type input "11-02-2512"
type input "11-02-0000"
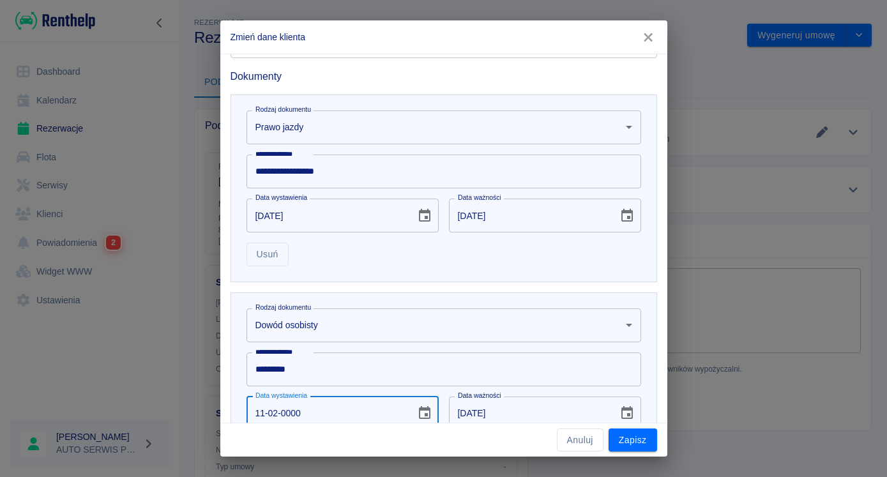
type input "DD-MM-YYYY"
type input "11-02-0020"
type input "11-02-0030"
type input "11-02-0202"
type input "11-02-0212"
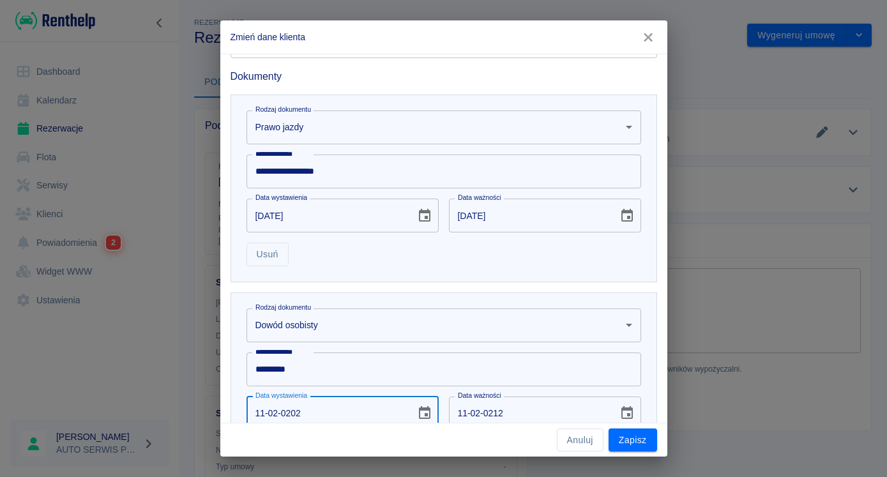
type input "11-02-2020"
type input "11-02-2030"
type input "11-02-2020"
click at [629, 439] on button "Zapisz" at bounding box center [632, 440] width 49 height 24
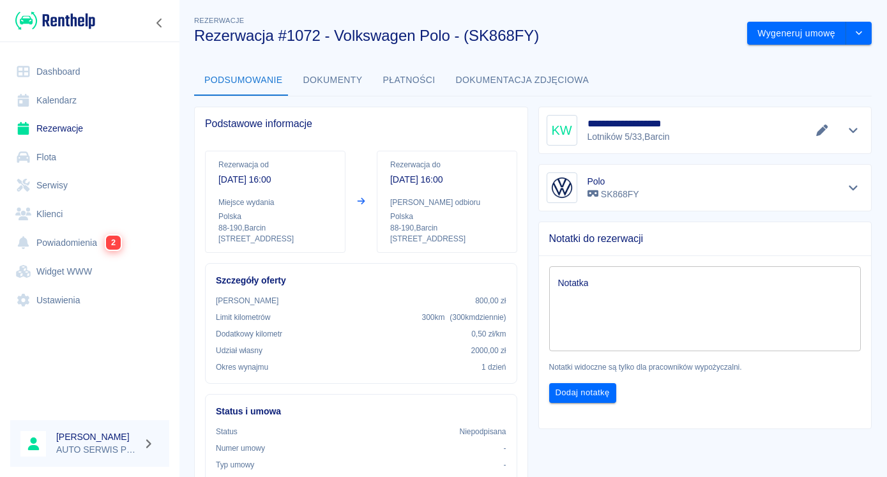
scroll to position [0, 0]
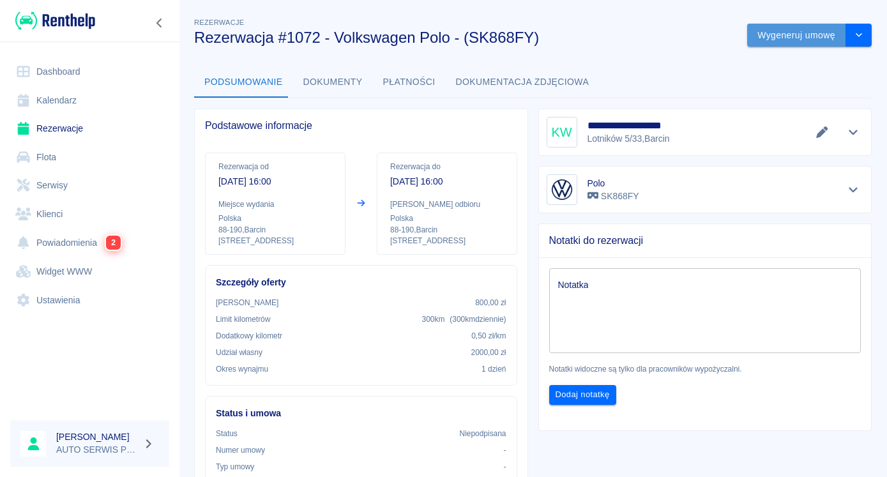
click at [790, 31] on button "Wygeneruj umowę" at bounding box center [796, 36] width 99 height 24
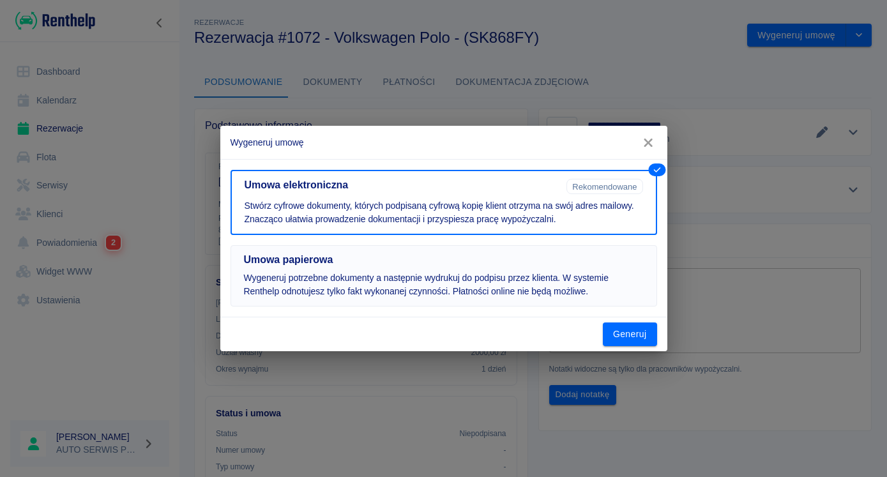
click at [315, 268] on button "Umowa papierowa Wygeneruj potrzebne dokumenty a następnie wydrukuj do podpisu p…" at bounding box center [443, 275] width 427 height 61
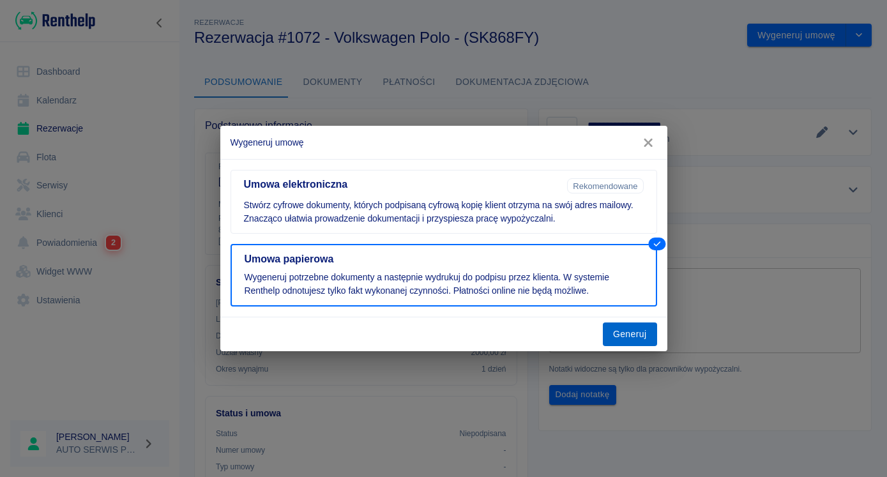
click at [631, 331] on button "Generuj" at bounding box center [630, 334] width 54 height 24
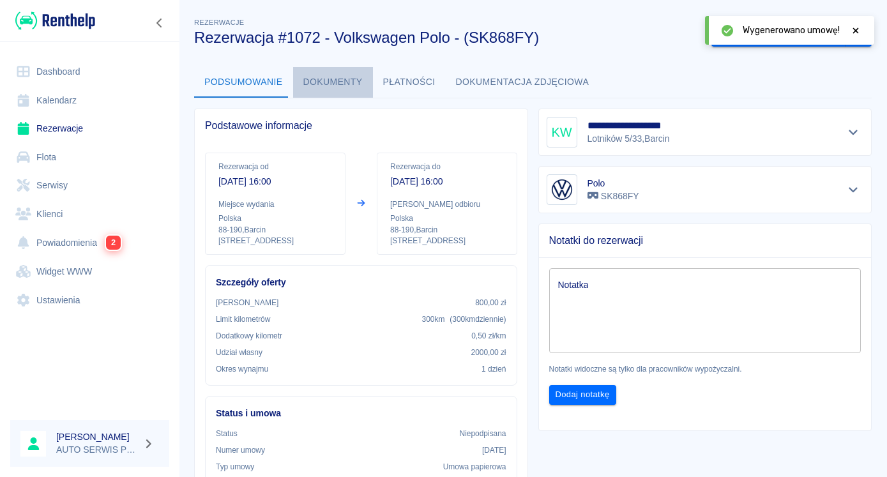
click at [331, 80] on button "Dokumenty" at bounding box center [333, 82] width 80 height 31
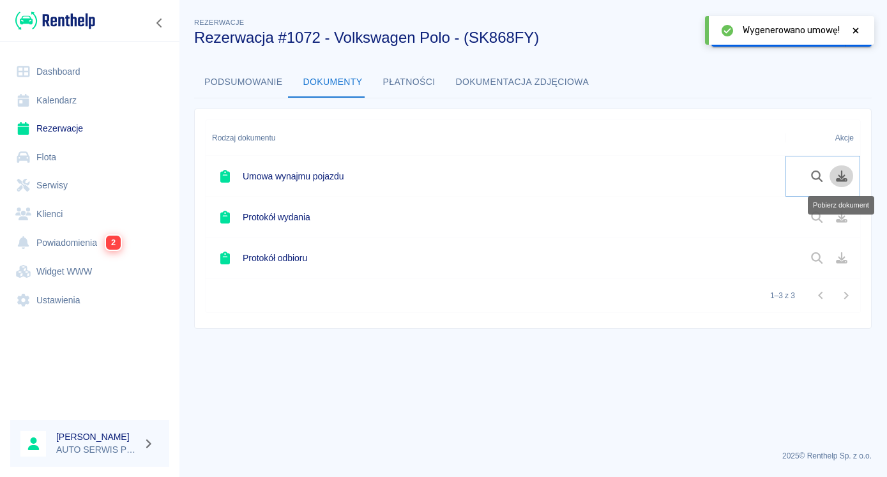
click at [845, 179] on icon "Pobierz dokument" at bounding box center [841, 175] width 11 height 11
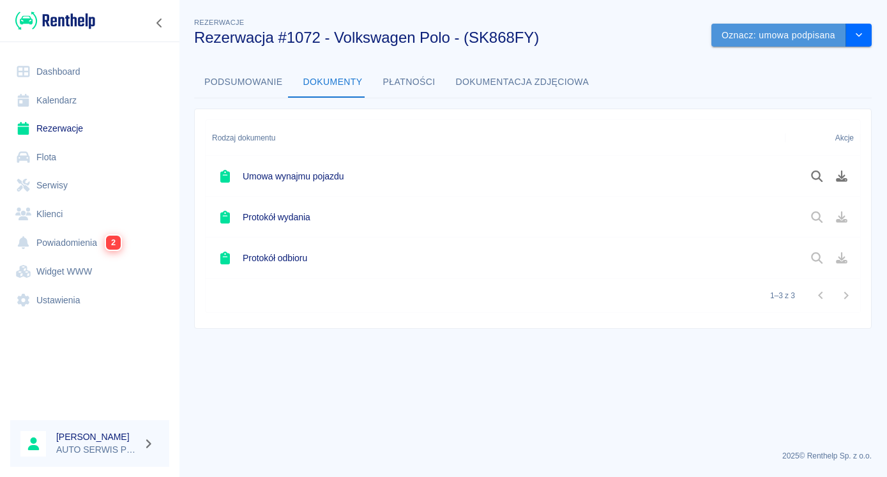
click at [788, 35] on button "Oznacz: umowa podpisana" at bounding box center [778, 36] width 135 height 24
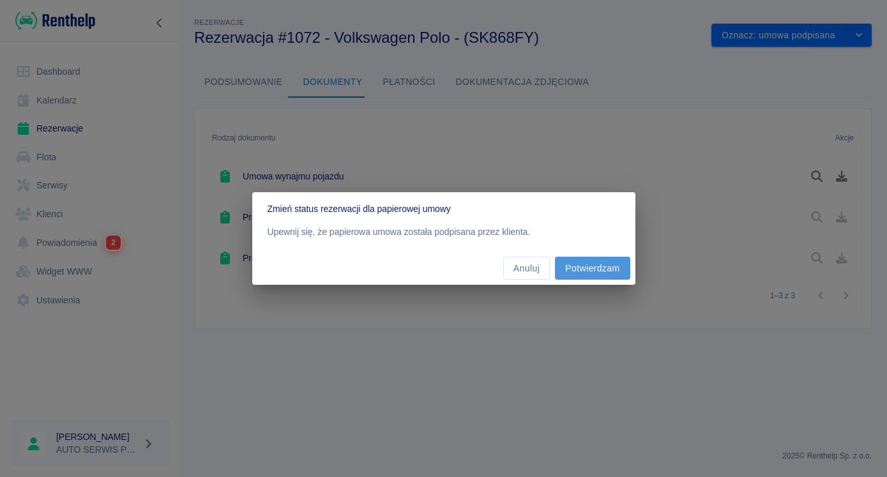
click at [591, 263] on button "Potwierdzam" at bounding box center [592, 269] width 75 height 24
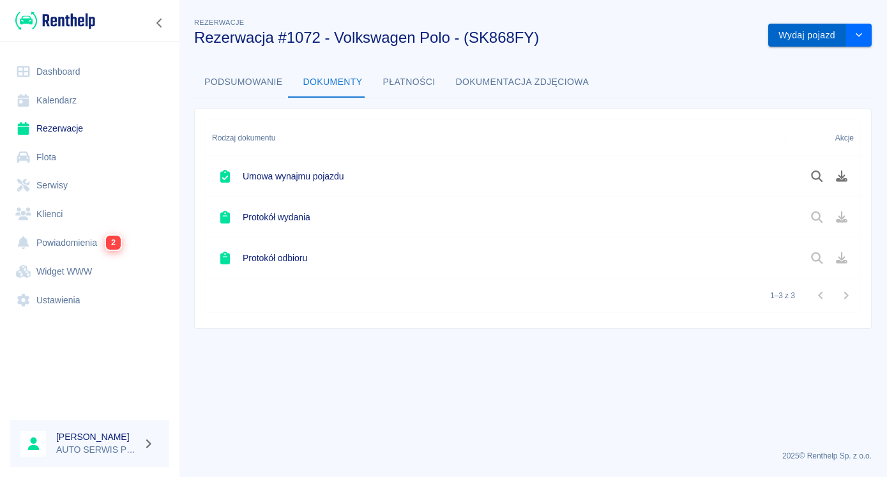
click at [801, 31] on button "Wydaj pojazd" at bounding box center [807, 36] width 78 height 24
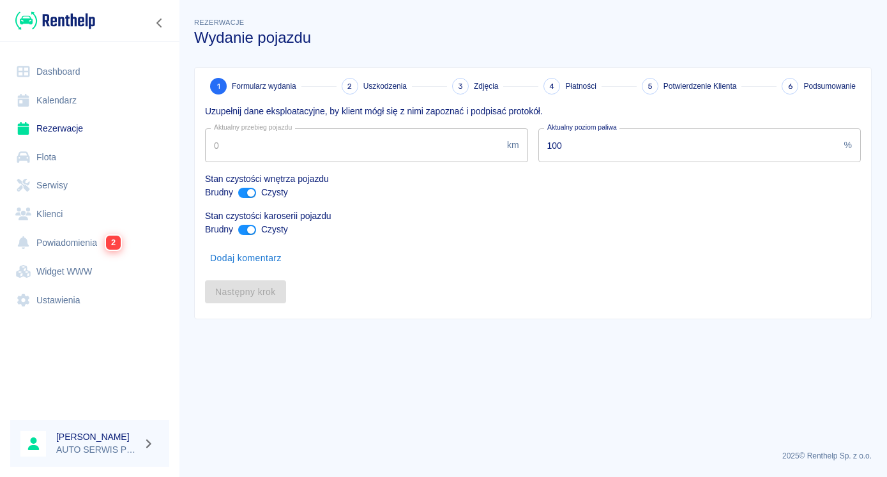
type input "198444"
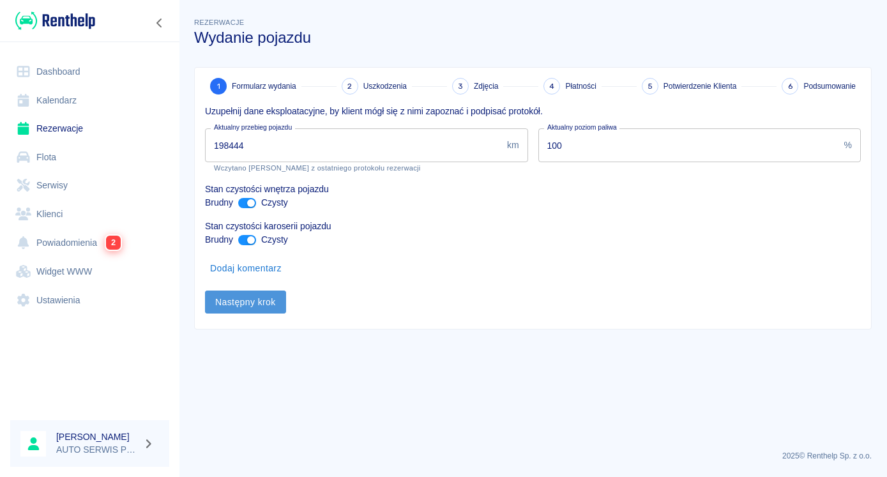
click at [252, 302] on button "Następny krok" at bounding box center [245, 303] width 81 height 24
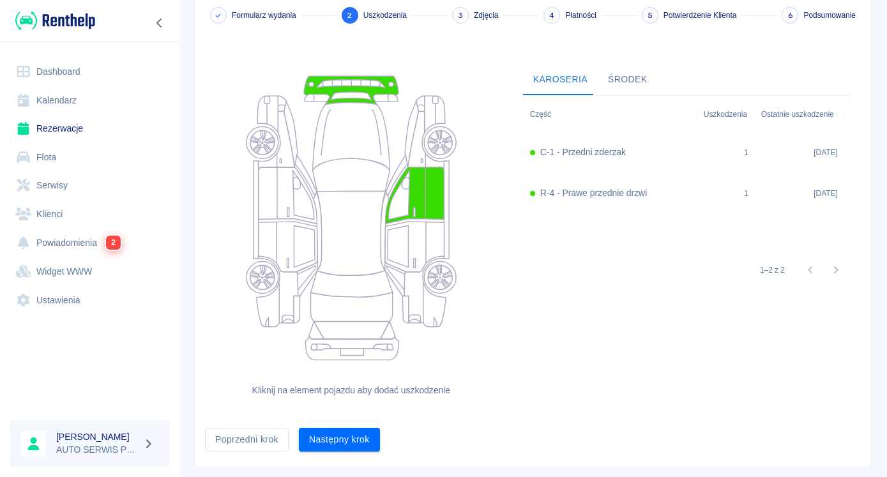
scroll to position [98, 0]
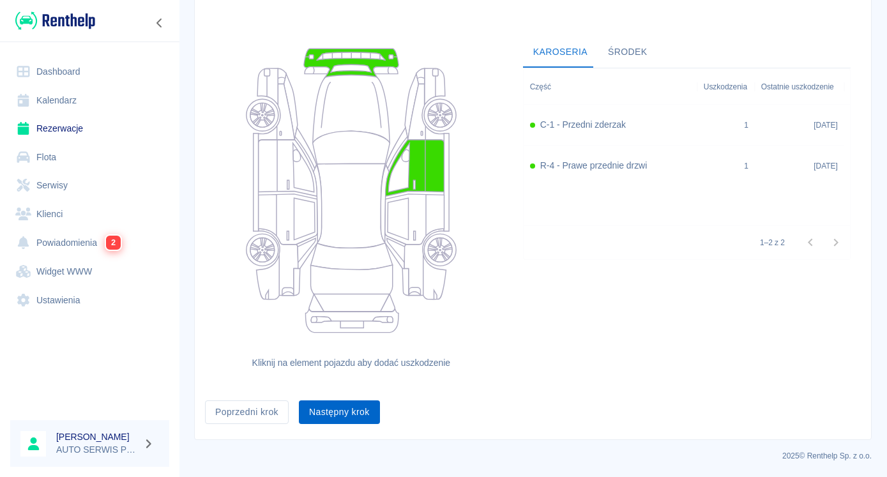
click at [352, 414] on button "Następny krok" at bounding box center [339, 412] width 81 height 24
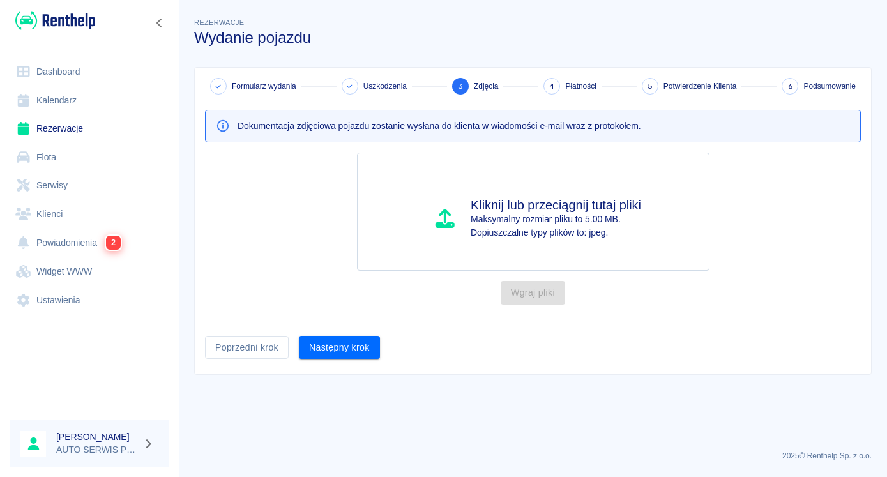
scroll to position [0, 0]
click at [342, 354] on button "Następny krok" at bounding box center [339, 348] width 81 height 24
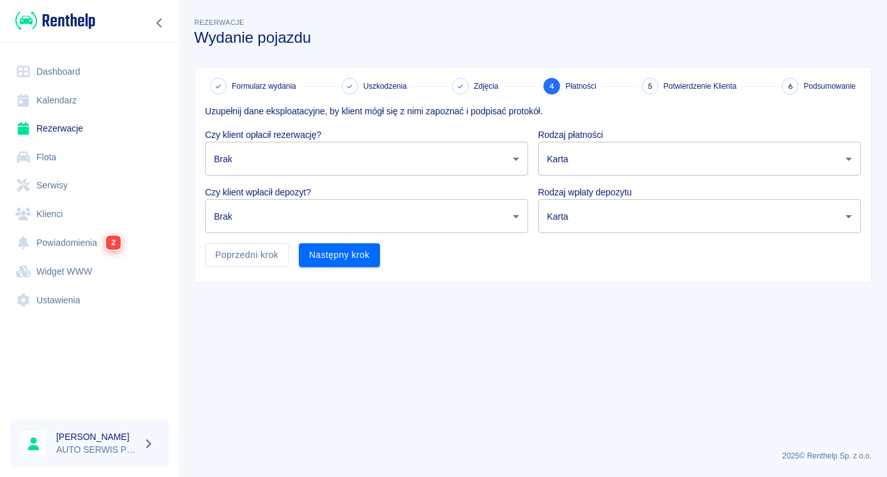
click at [492, 163] on body "Używamy plików Cookies, by zapewnić Ci najlepsze możliwe doświadczenie. Aby dow…" at bounding box center [443, 238] width 887 height 477
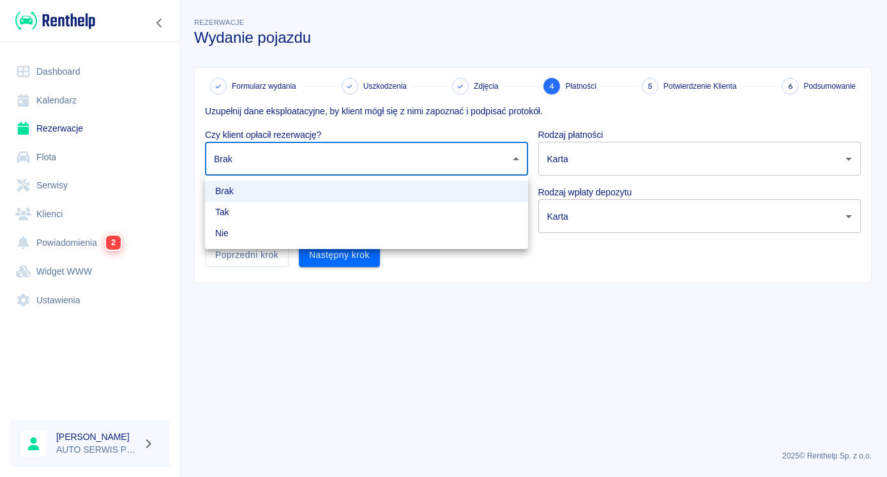
click at [307, 211] on li "Tak" at bounding box center [366, 212] width 323 height 21
type input "true"
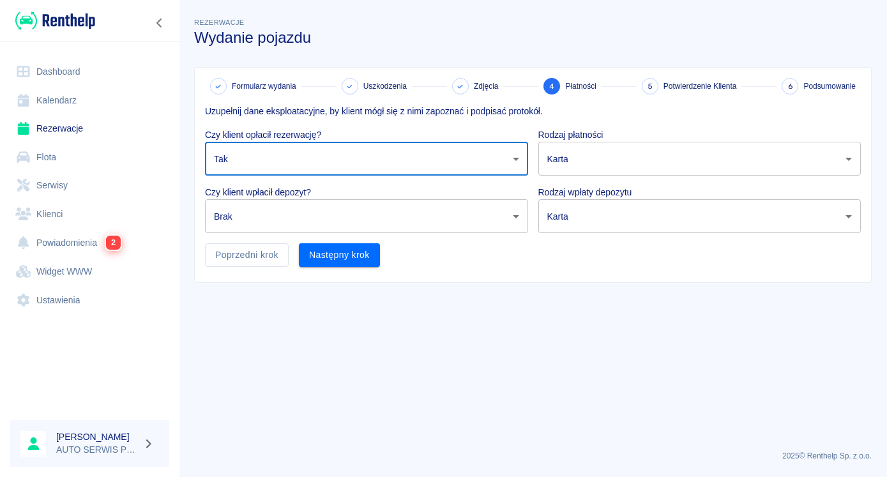
click at [510, 220] on body "Używamy plików Cookies, by zapewnić Ci najlepsze możliwe doświadczenie. Aby dow…" at bounding box center [443, 238] width 887 height 477
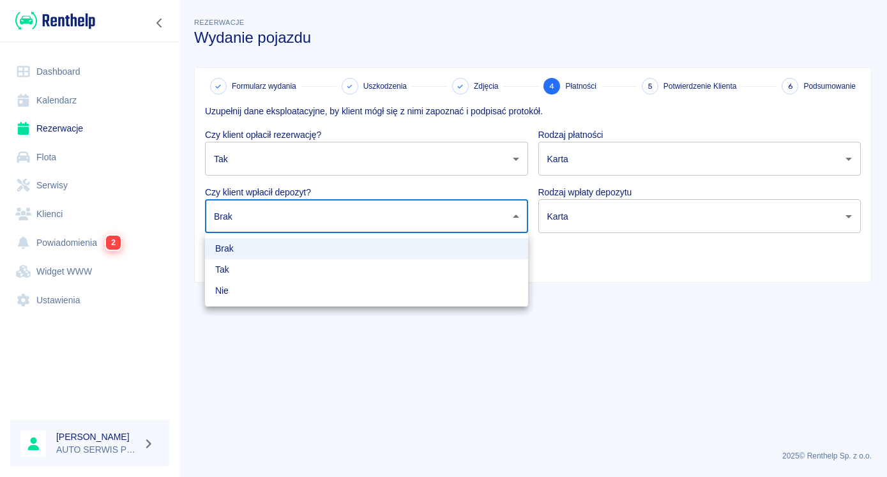
click at [320, 276] on li "Tak" at bounding box center [366, 269] width 323 height 21
type input "true"
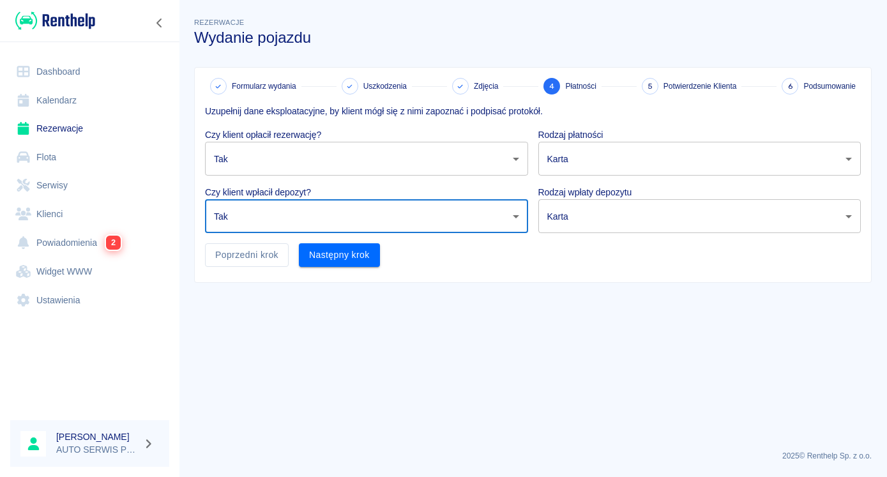
click at [479, 322] on main "Rezerwacje Wydanie pojazdu Formularz wydania Uszkodzenia Zdjęcia 4 Płatności 5 …" at bounding box center [533, 227] width 708 height 425
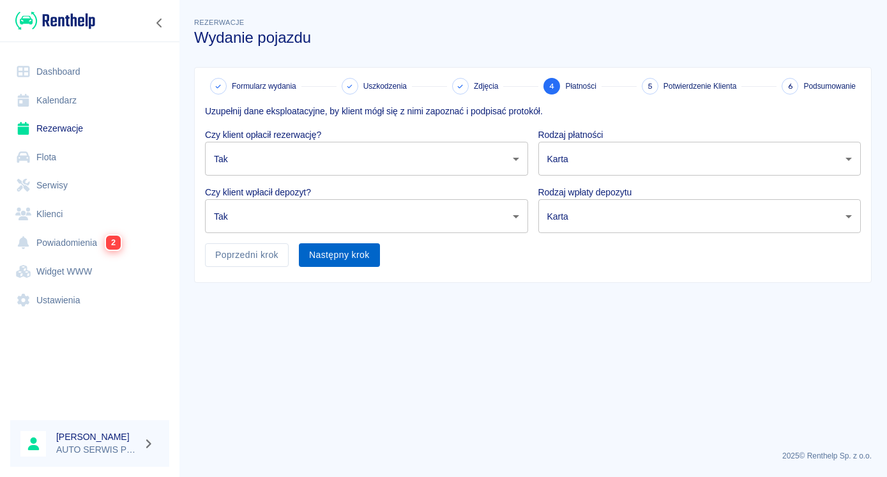
click at [335, 254] on button "Następny krok" at bounding box center [339, 255] width 81 height 24
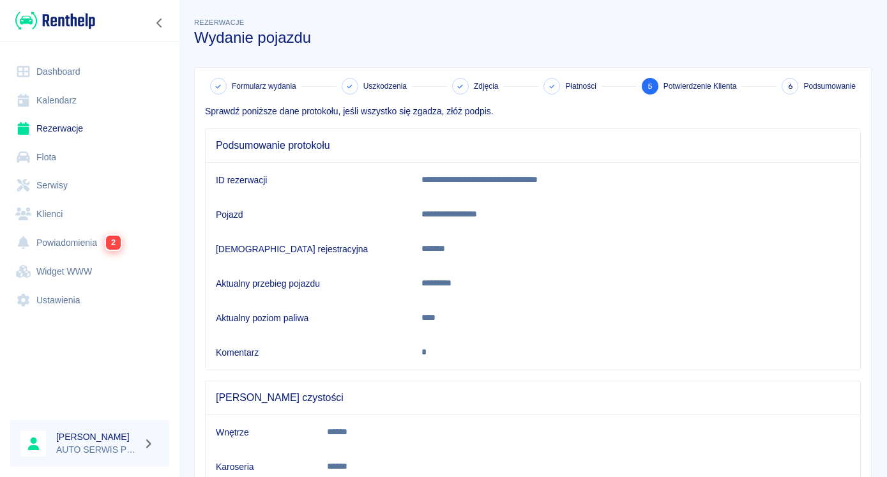
scroll to position [94, 0]
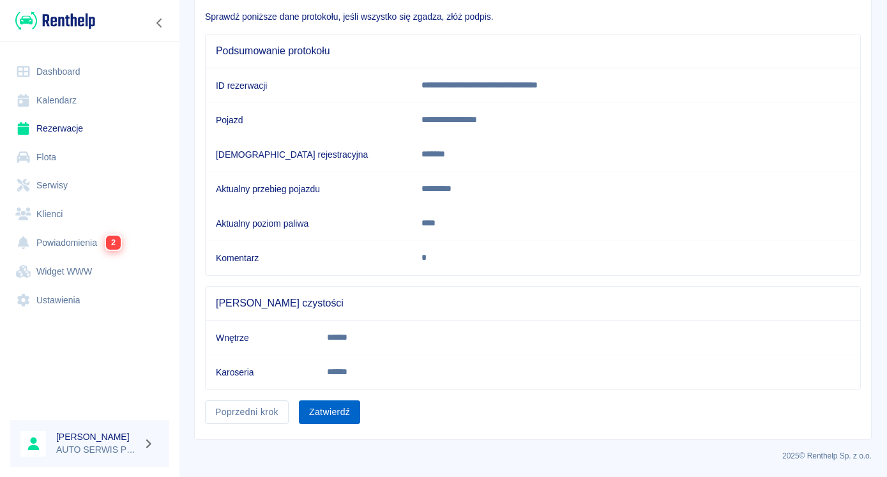
click at [313, 411] on button "Zatwierdź" at bounding box center [329, 412] width 61 height 24
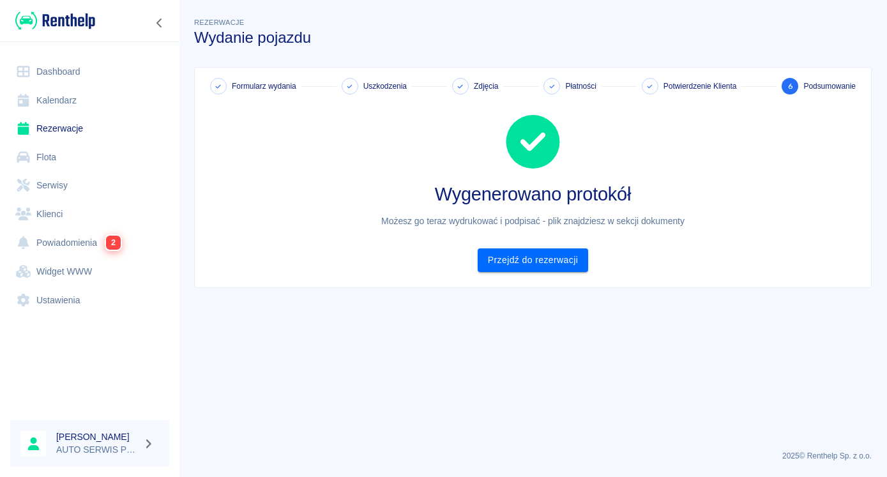
scroll to position [0, 0]
click at [557, 259] on link "Przejdź do rezerwacji" at bounding box center [533, 260] width 110 height 24
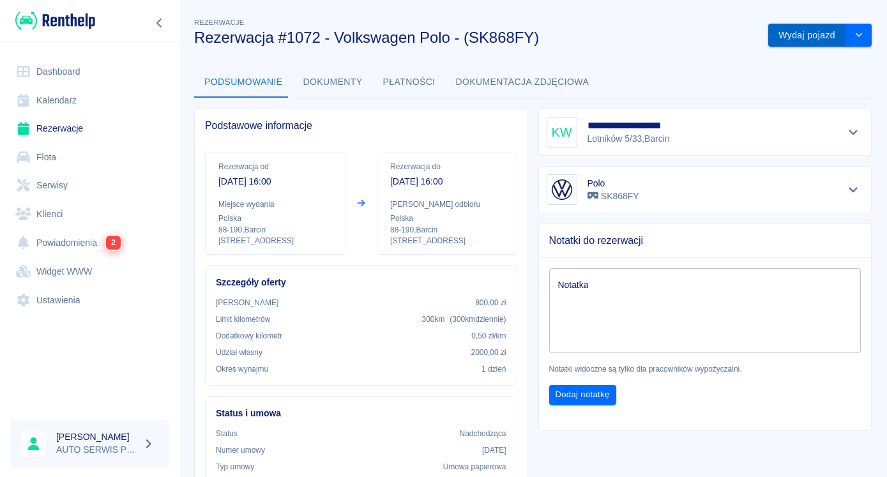
click at [808, 38] on button "Wydaj pojazd" at bounding box center [807, 36] width 78 height 24
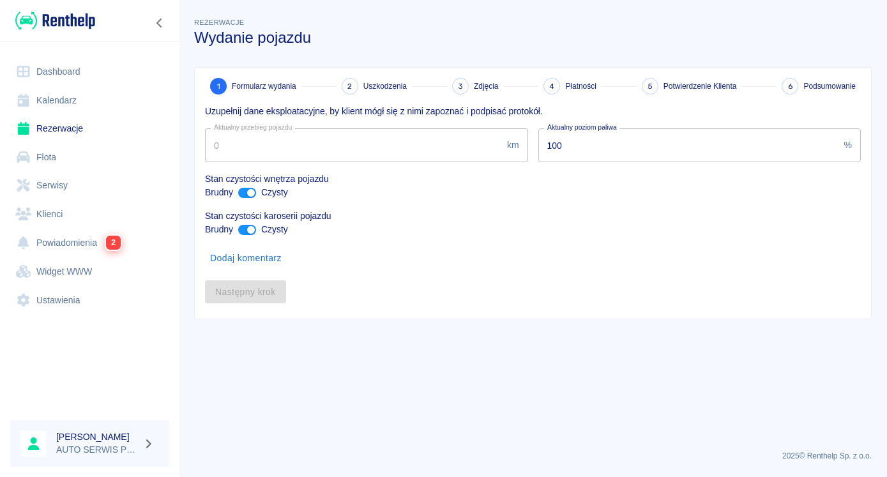
type input "198444"
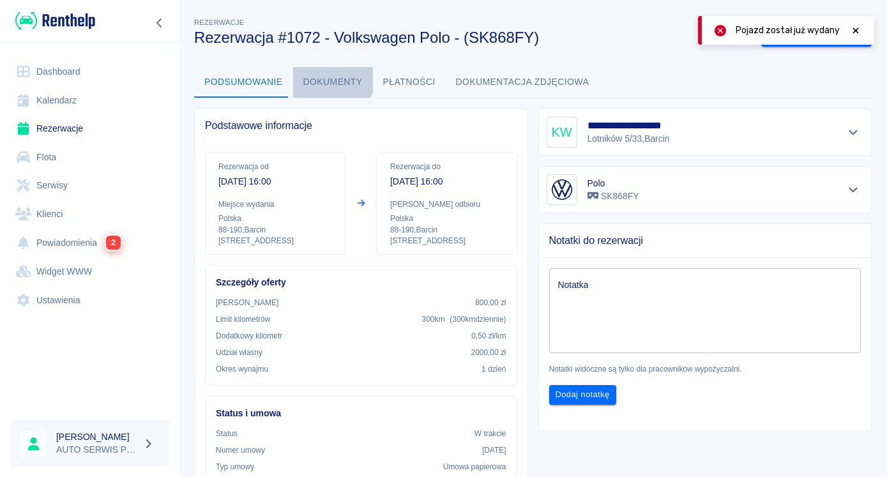
click at [326, 79] on button "Dokumenty" at bounding box center [333, 82] width 80 height 31
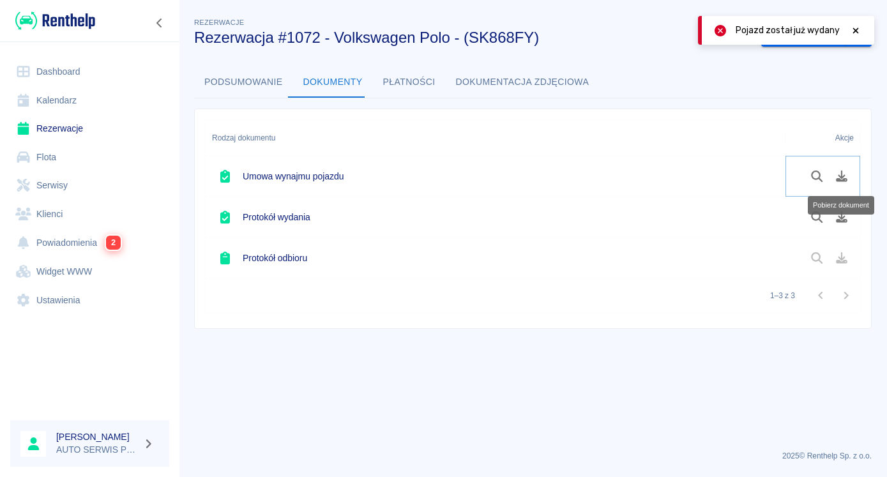
click at [840, 178] on icon "Pobierz dokument" at bounding box center [842, 175] width 15 height 11
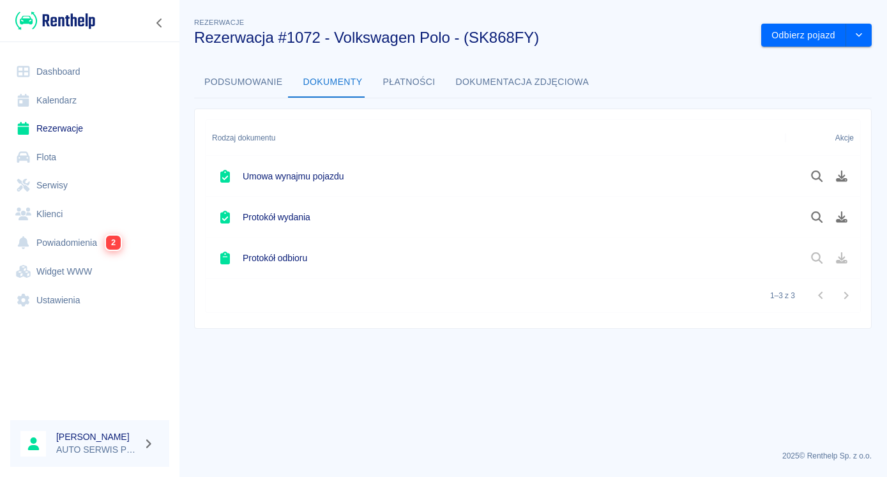
click at [762, 374] on main "Rezerwacje Rezerwacja #1072 - Volkswagen Polo - (SK868FY) Odbierz pojazd Podsum…" at bounding box center [533, 227] width 708 height 425
